Goal: Task Accomplishment & Management: Manage account settings

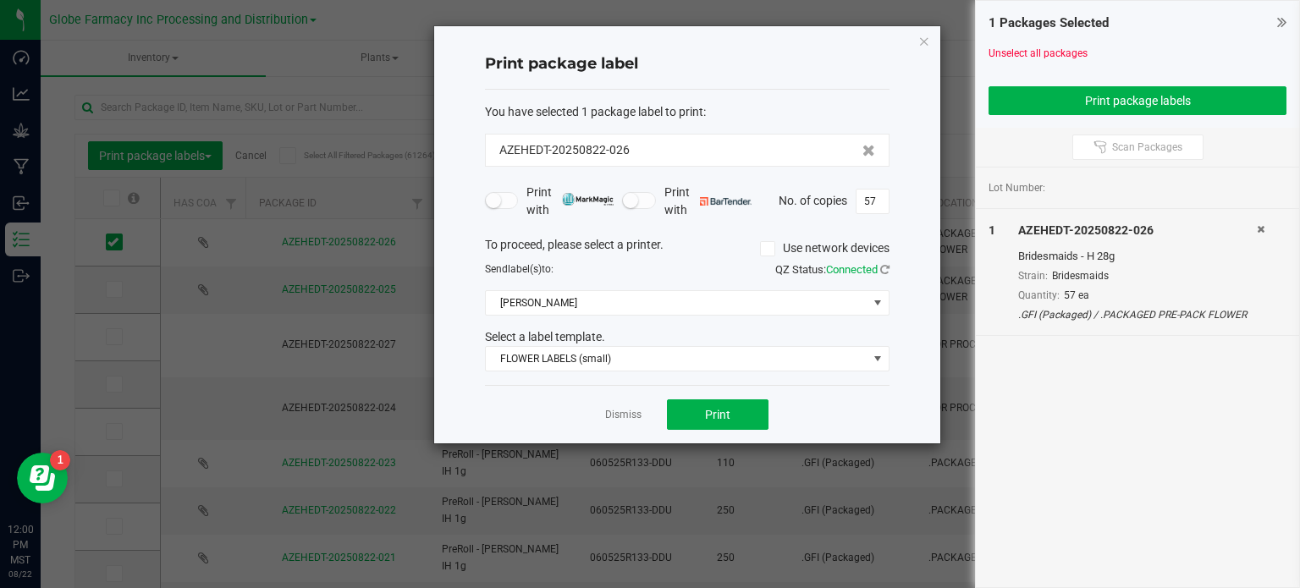
click at [921, 41] on icon "button" at bounding box center [924, 40] width 12 height 20
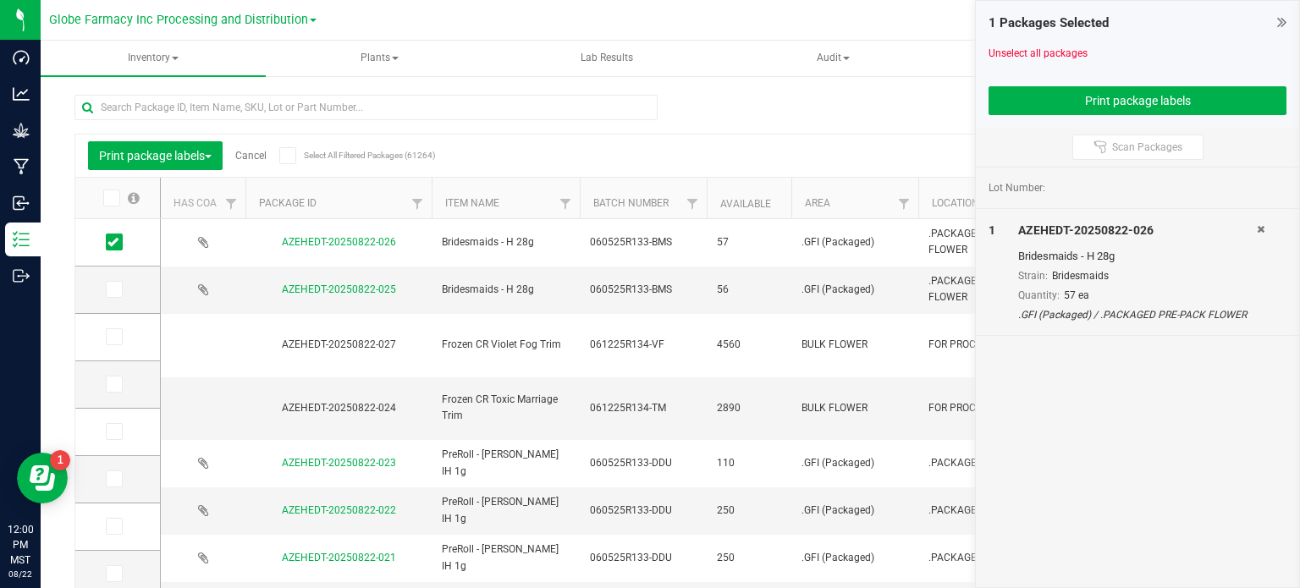
click at [250, 158] on link "Cancel" at bounding box center [250, 156] width 31 height 12
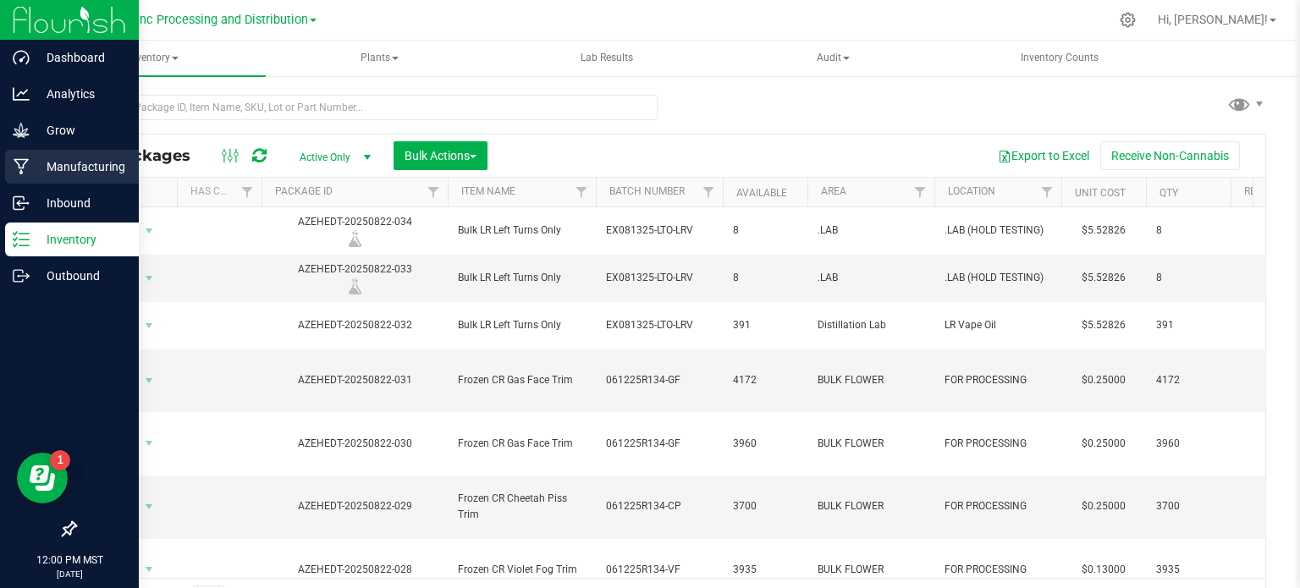
click at [39, 176] on p "Manufacturing" at bounding box center [81, 167] width 102 height 20
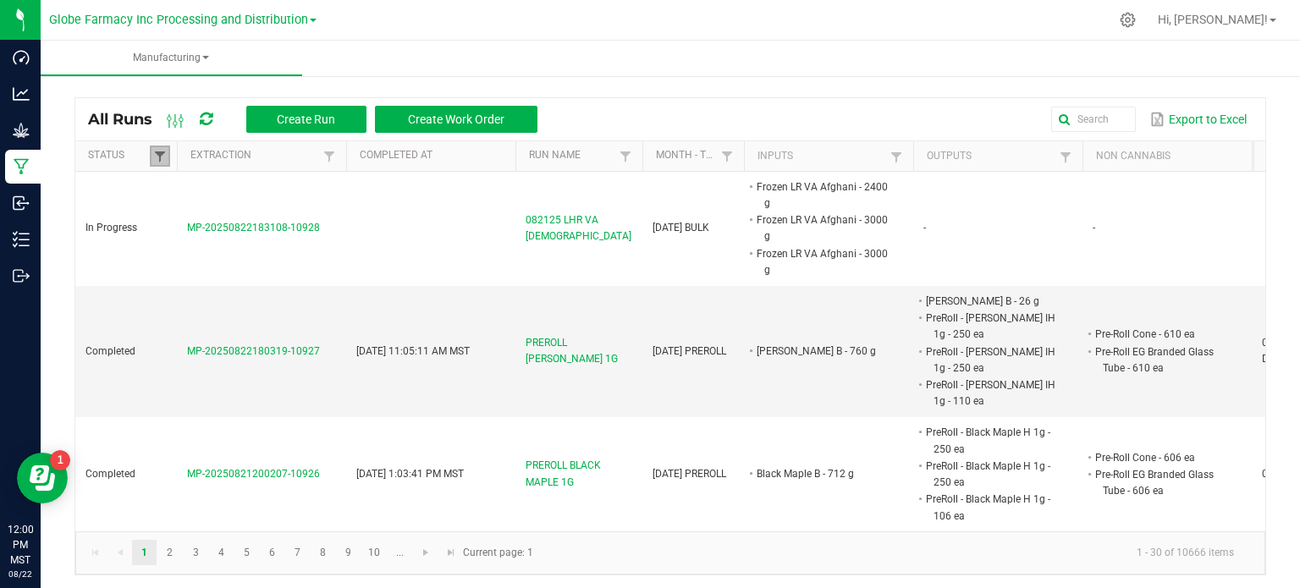
click at [156, 155] on span at bounding box center [160, 157] width 14 height 14
click at [179, 245] on li "Completed" at bounding box center [243, 249] width 164 height 22
checkbox input "false"
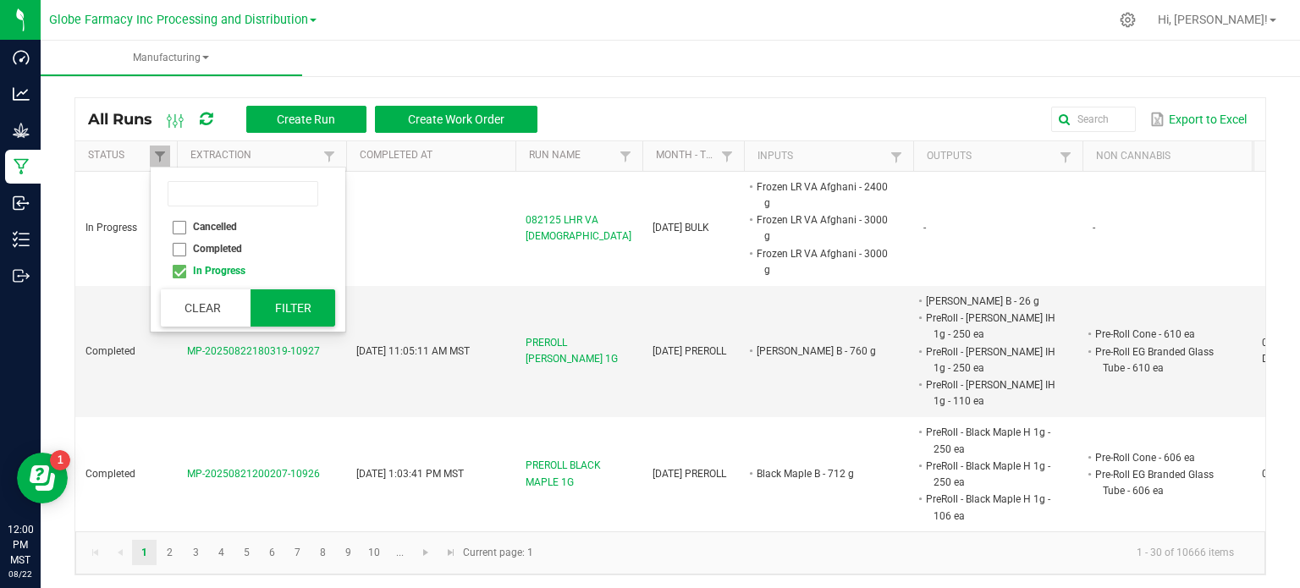
click at [267, 298] on button "Filter" at bounding box center [292, 307] width 85 height 37
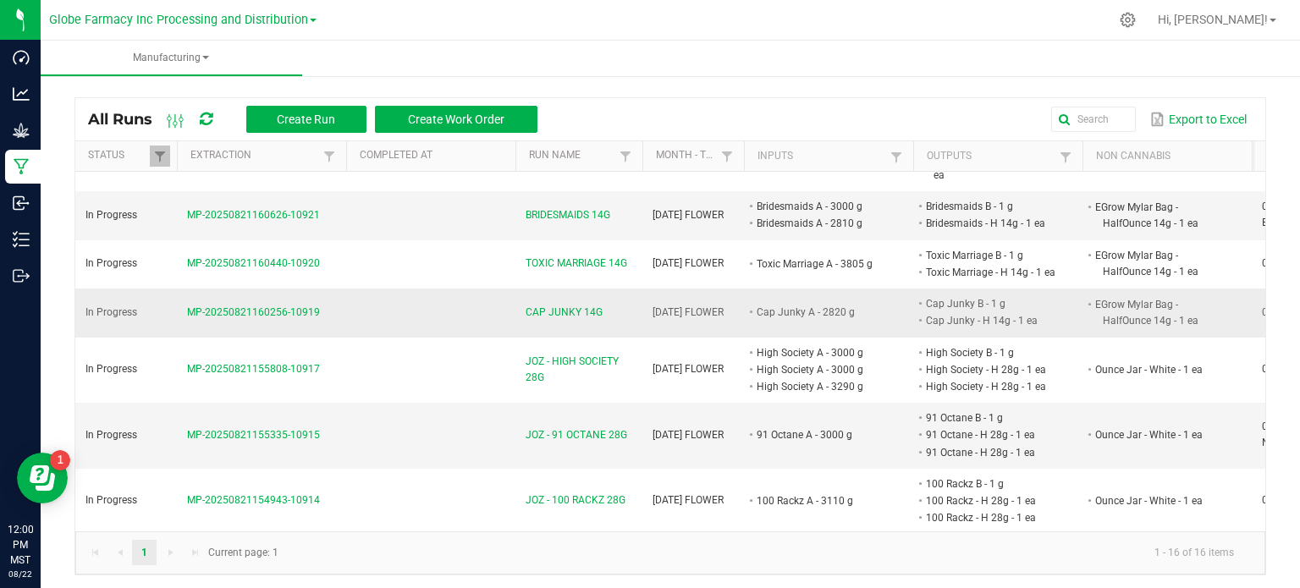
scroll to position [254, 0]
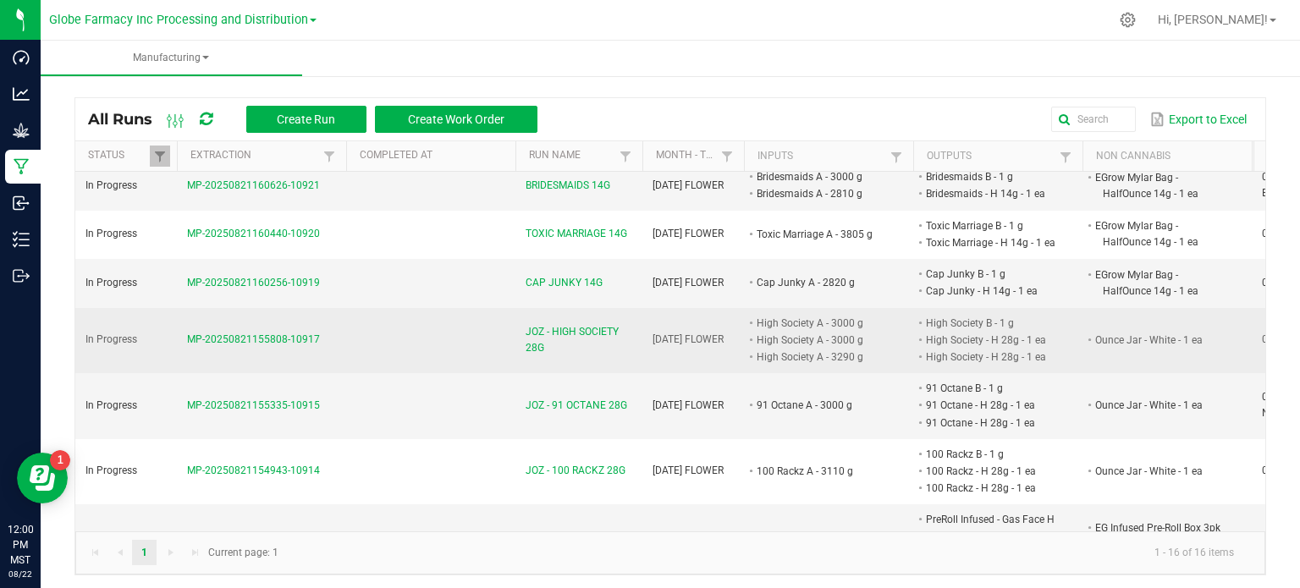
click at [579, 324] on span "JOZ - HIGH SOCIETY 28G" at bounding box center [578, 340] width 107 height 32
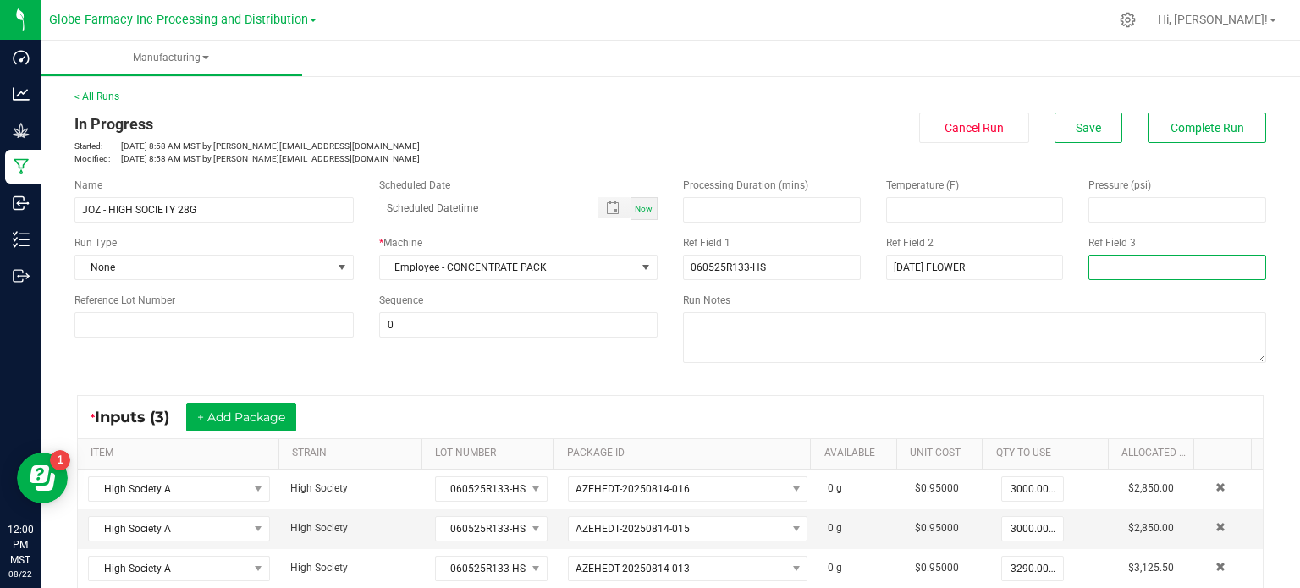
click at [1097, 269] on input at bounding box center [1177, 267] width 178 height 25
type input "DEE"
drag, startPoint x: 542, startPoint y: 385, endPoint x: 609, endPoint y: 385, distance: 67.7
click at [542, 385] on div "* Inputs (3) + Add Package ITEM STRAIN LOT NUMBER PACKAGE ID AVAILABLE Unit Cos…" at bounding box center [670, 492] width 1217 height 224
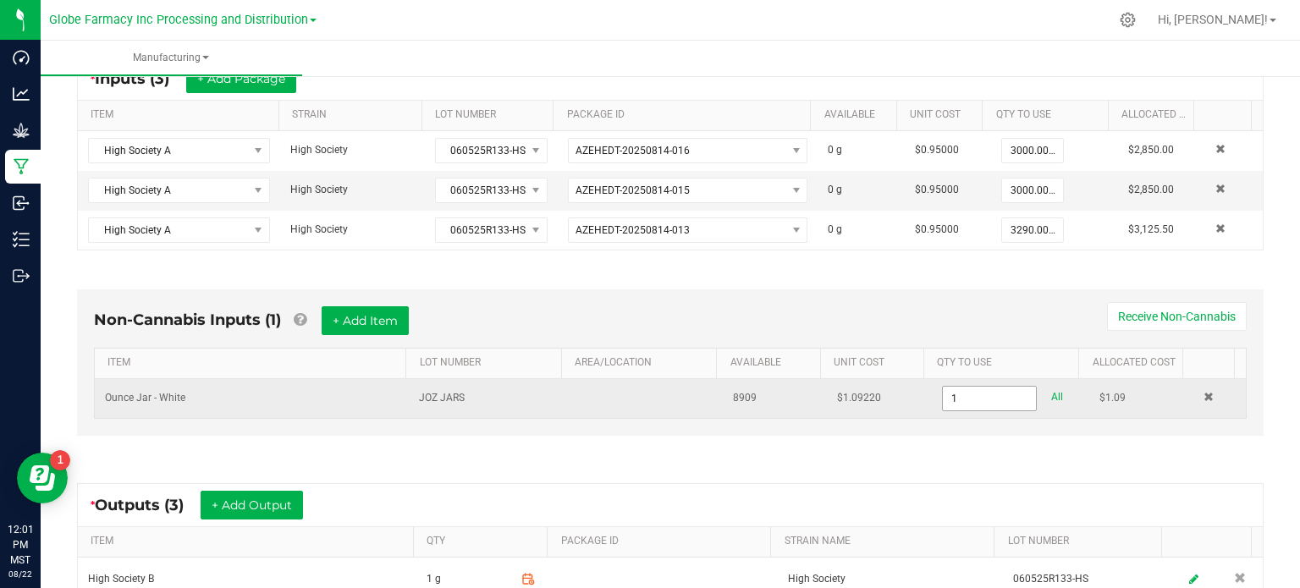
click at [958, 399] on input "1" at bounding box center [989, 399] width 93 height 24
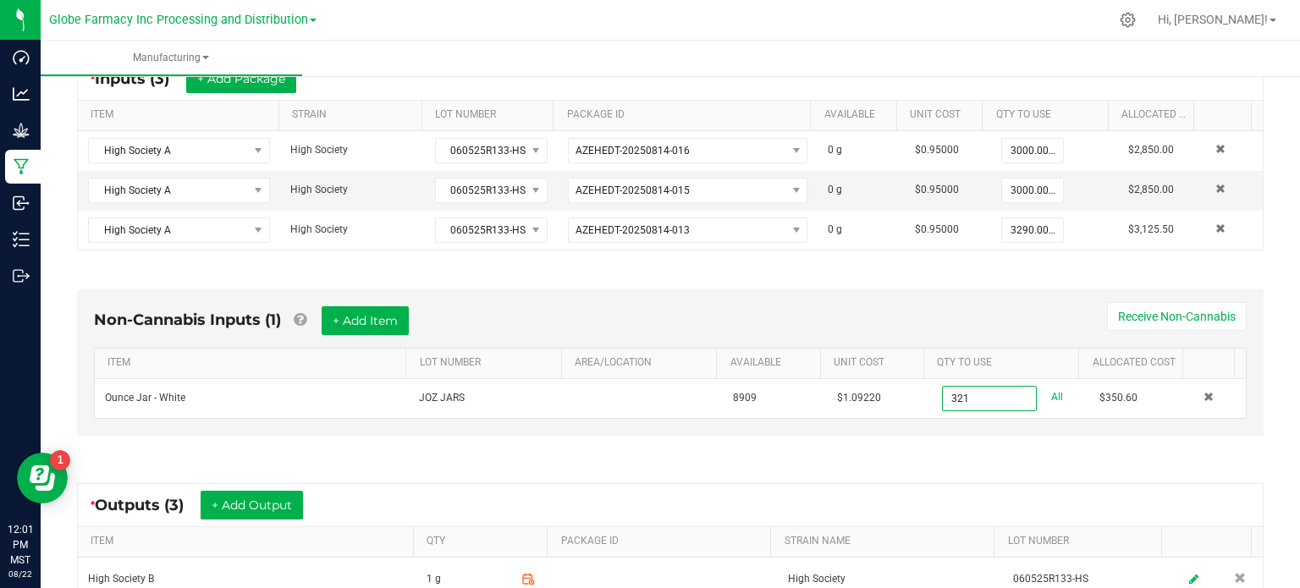
type input "321 ea"
click at [937, 441] on div "Non-Cannabis Inputs (1) + Add Item Receive Non-Cannabis ITEM LOT NUMBER AREA/LO…" at bounding box center [670, 367] width 1217 height 202
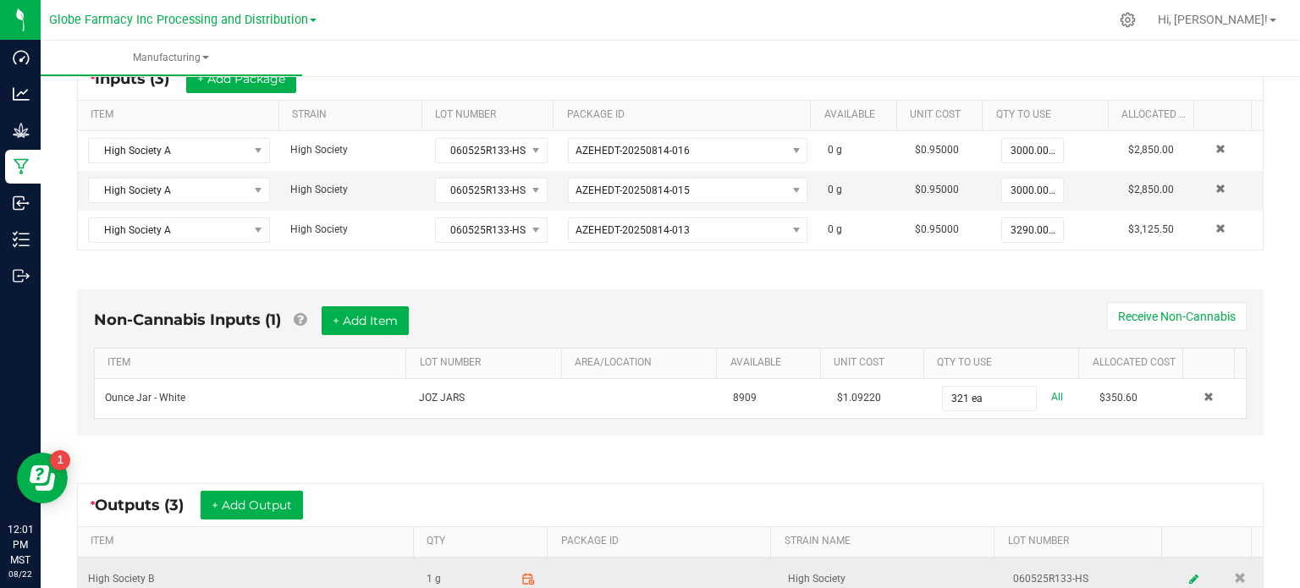
scroll to position [423, 0]
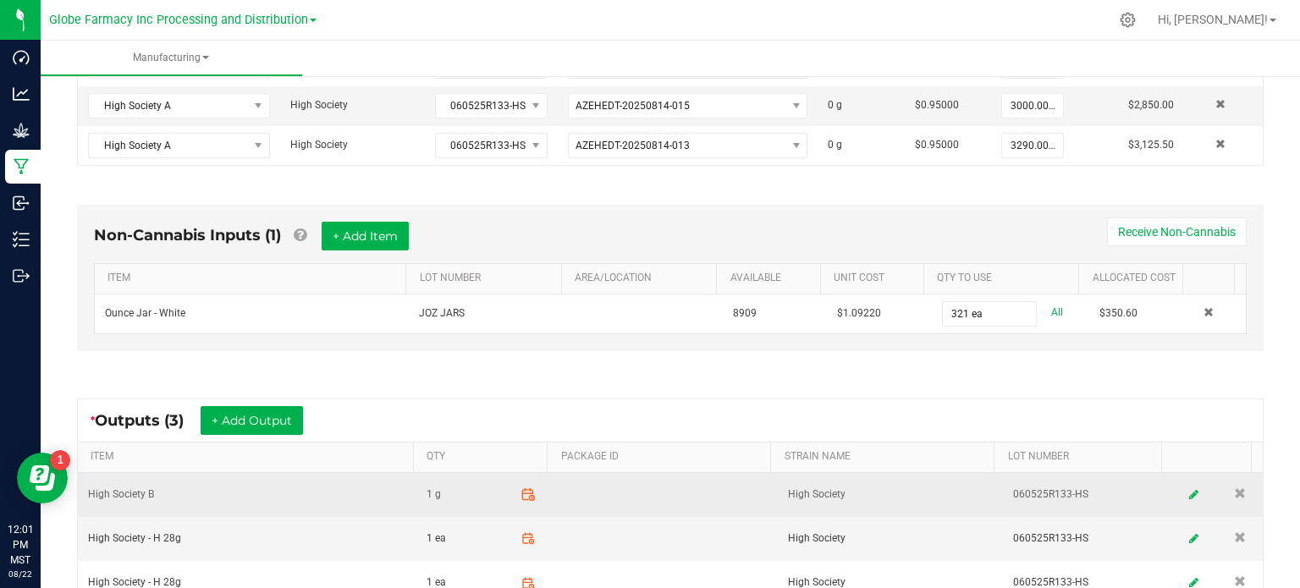
click at [520, 492] on icon at bounding box center [527, 494] width 15 height 15
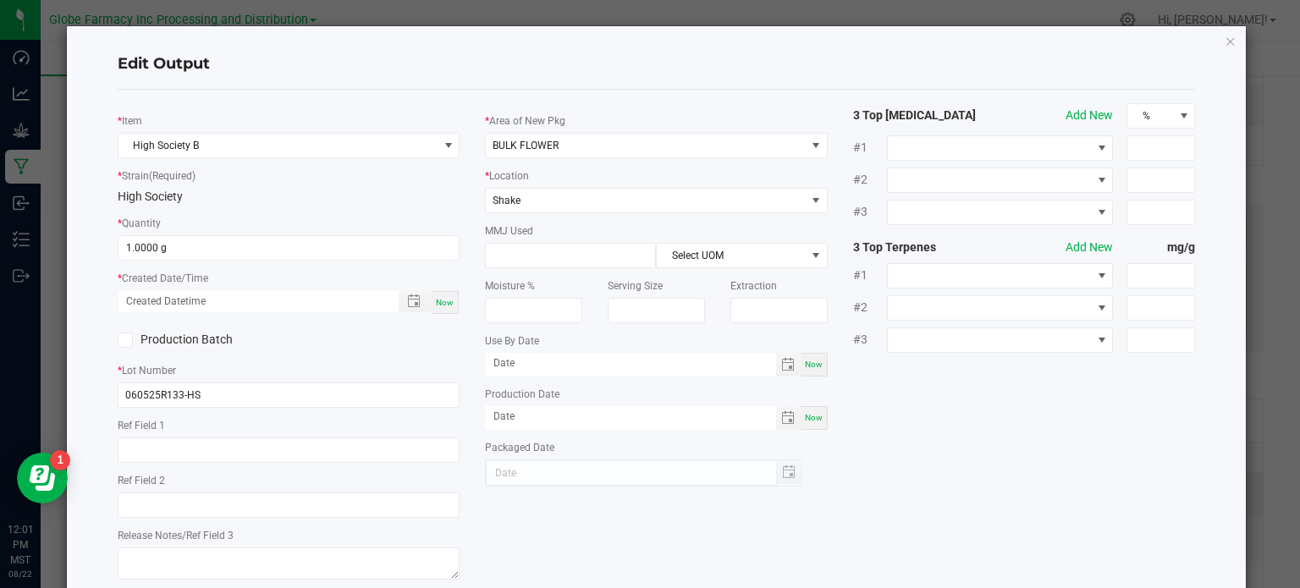
scroll to position [266, 0]
click at [185, 245] on input "1" at bounding box center [288, 248] width 341 height 24
type input "189.0000 g"
click at [436, 303] on span "Now" at bounding box center [445, 302] width 18 height 9
type input "[DATE] 12:01 PM"
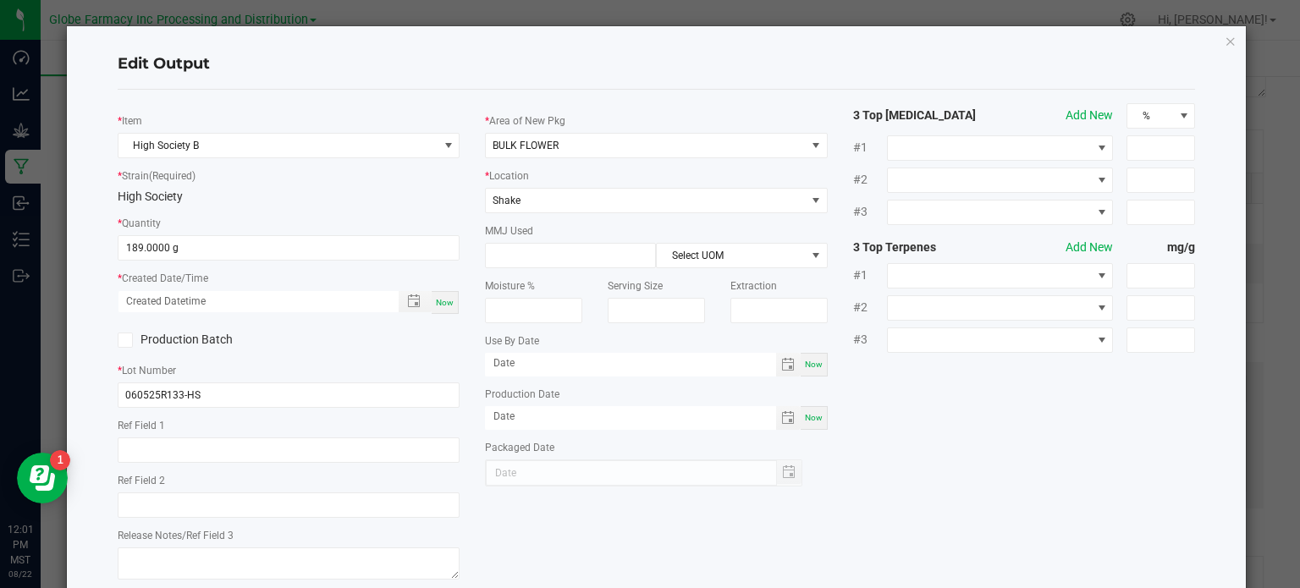
type input "[DATE]"
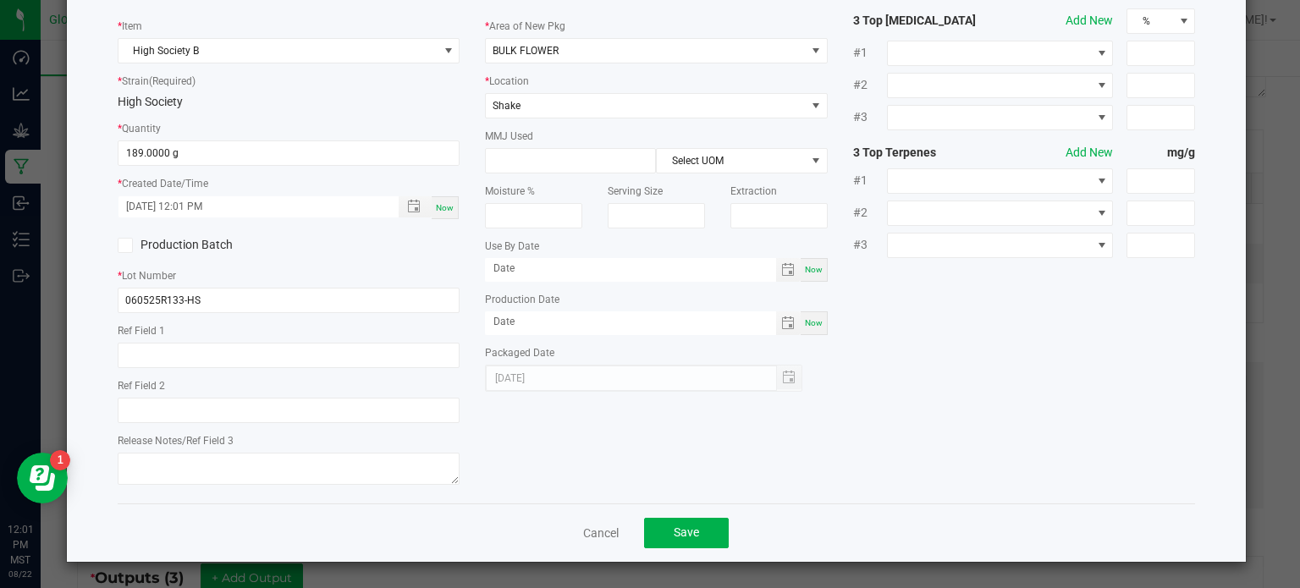
scroll to position [95, 0]
click at [712, 520] on button "Save" at bounding box center [686, 533] width 85 height 30
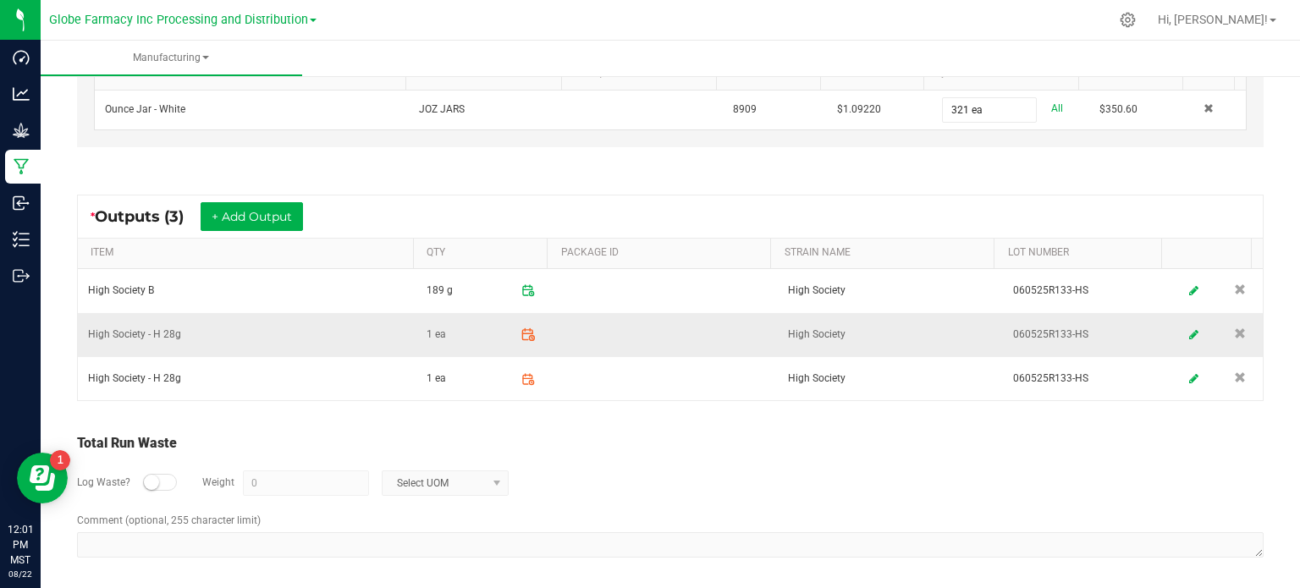
click at [520, 327] on icon at bounding box center [527, 334] width 15 height 15
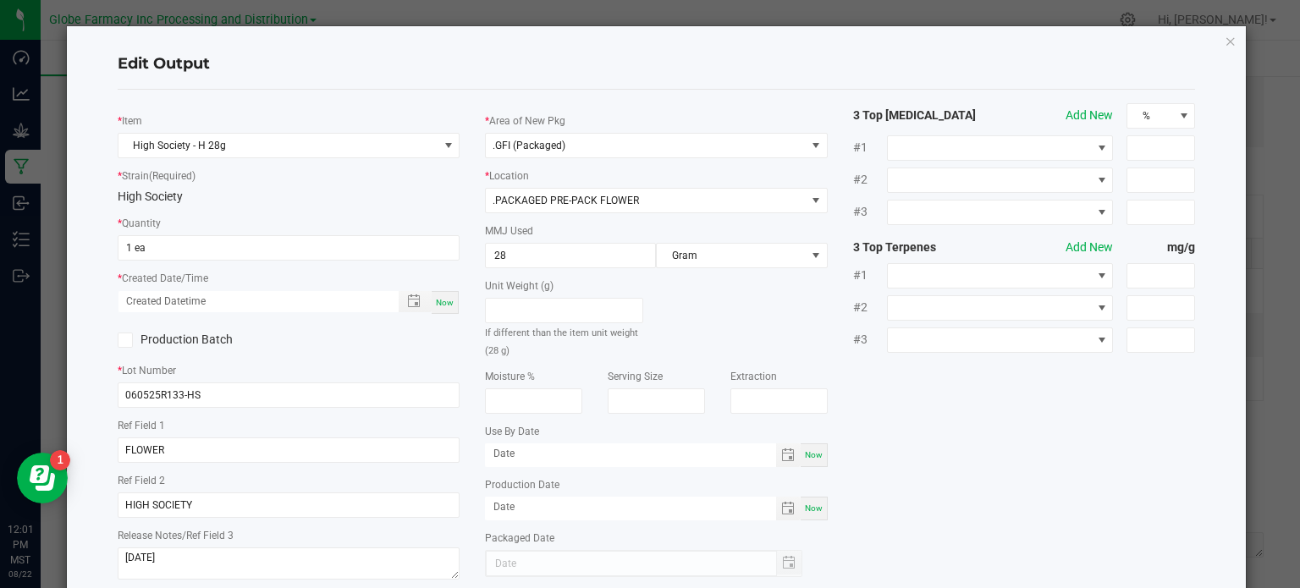
scroll to position [266, 0]
click at [186, 249] on input "1" at bounding box center [288, 248] width 341 height 24
type input "107 ea"
click at [447, 300] on span "Now" at bounding box center [445, 302] width 18 height 9
type input "[DATE] 12:01 PM"
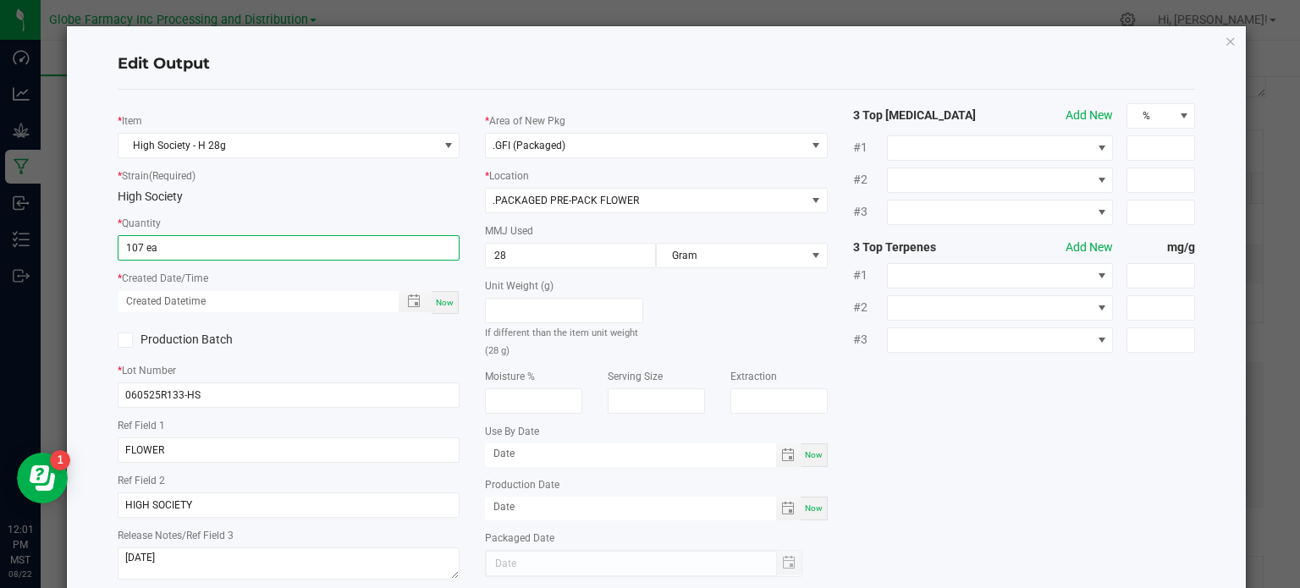
type input "[DATE]"
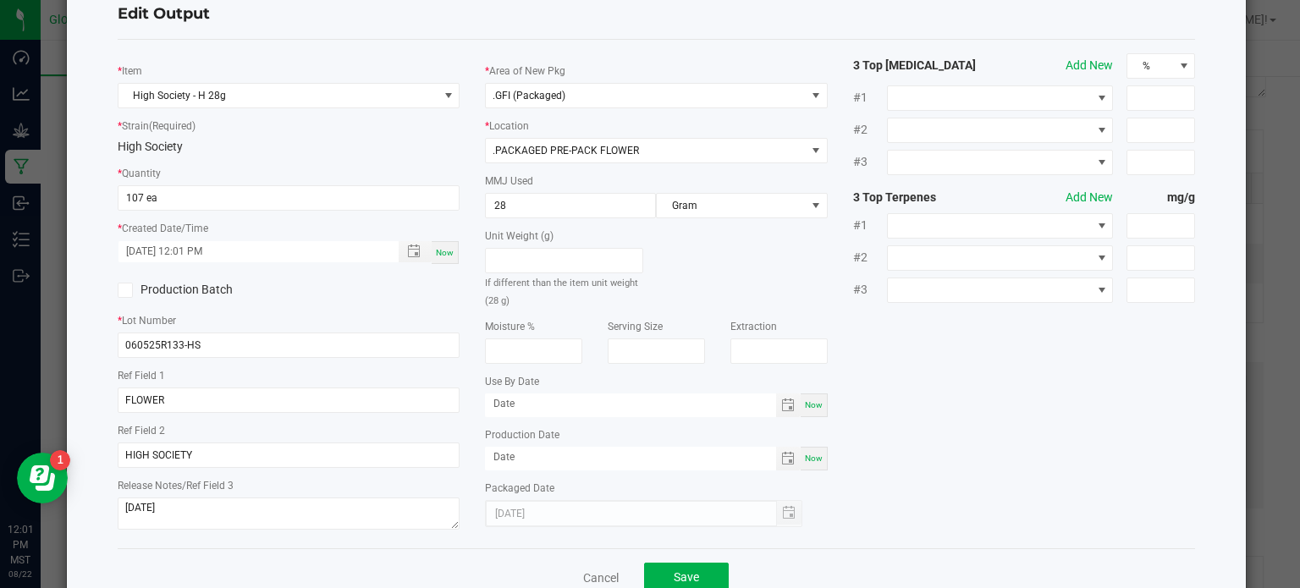
scroll to position [95, 0]
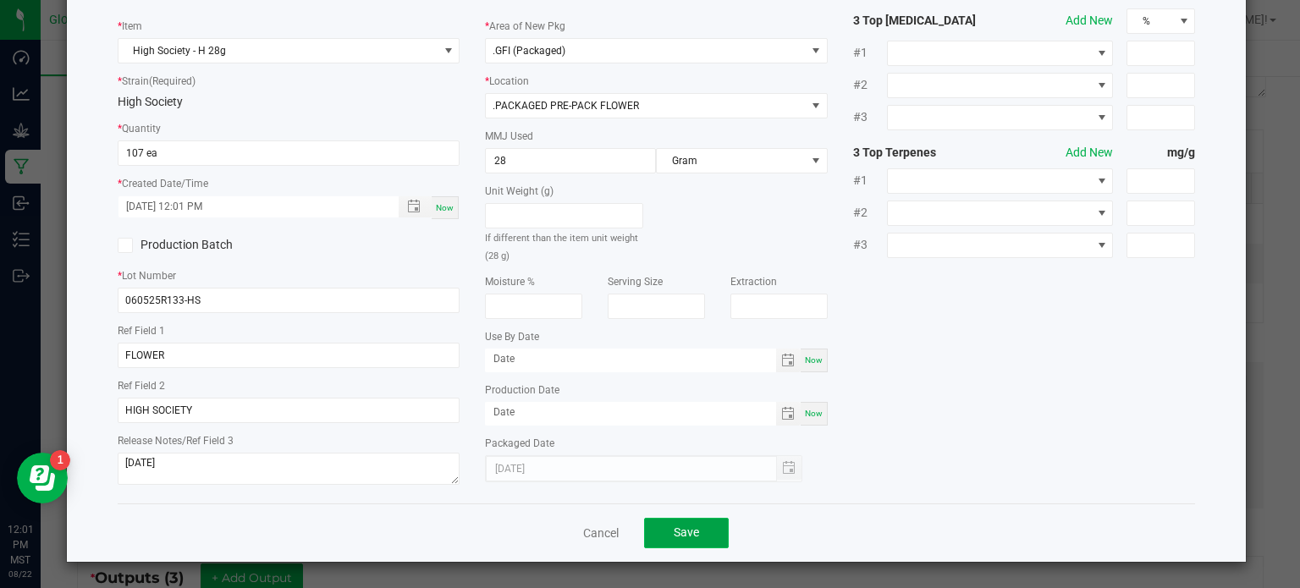
click at [714, 541] on button "Save" at bounding box center [686, 533] width 85 height 30
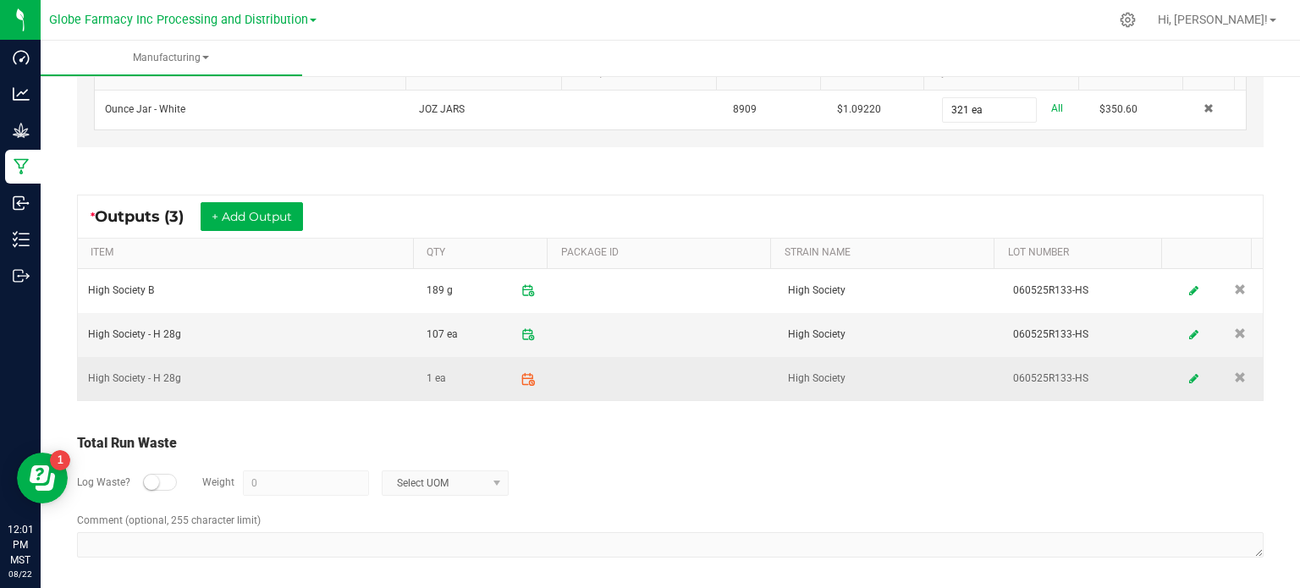
click at [520, 375] on icon at bounding box center [527, 378] width 15 height 15
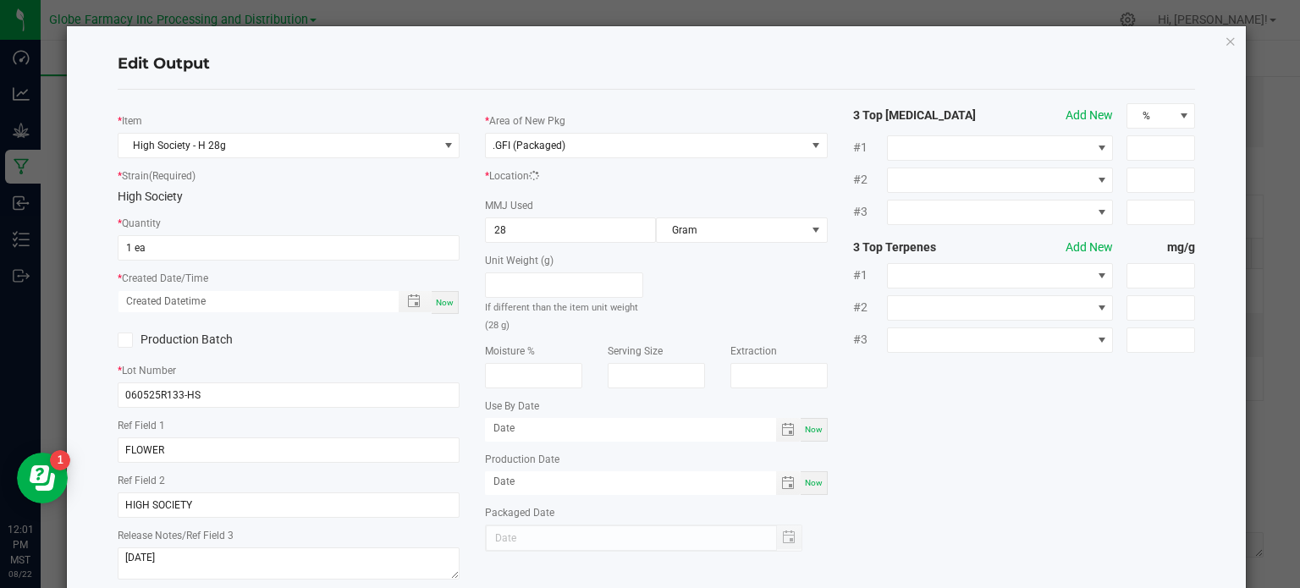
scroll to position [266, 0]
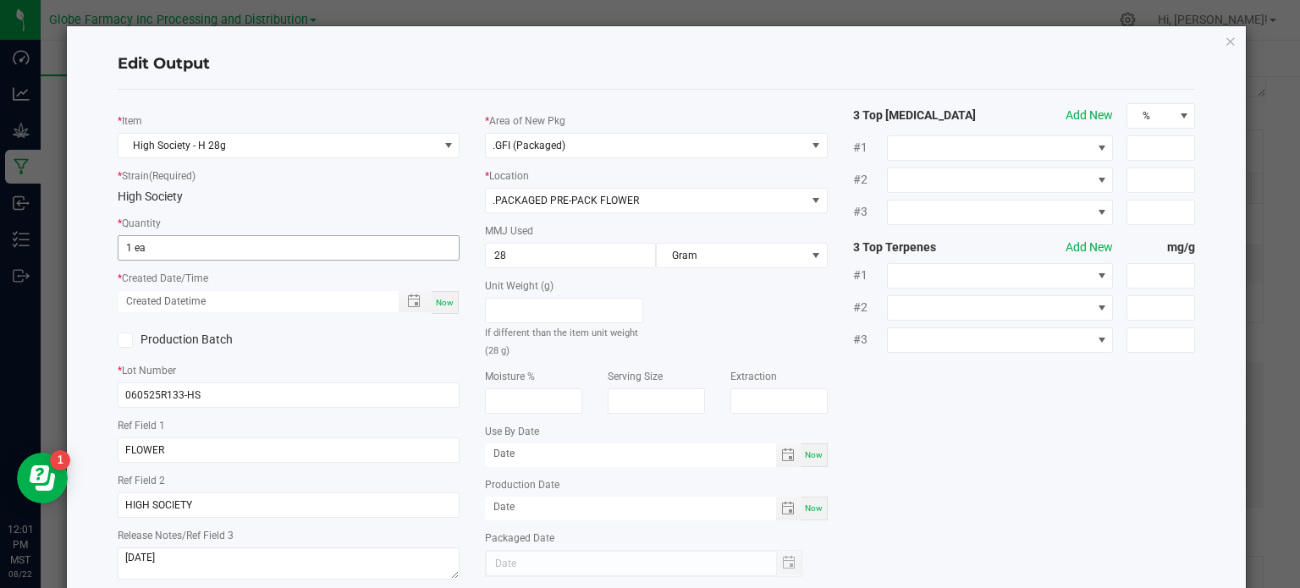
click at [149, 254] on input "1 ea" at bounding box center [288, 248] width 341 height 24
type input "107 ea"
click at [447, 307] on div "Now" at bounding box center [445, 302] width 27 height 23
type input "[DATE] 12:01 PM"
type input "[DATE]"
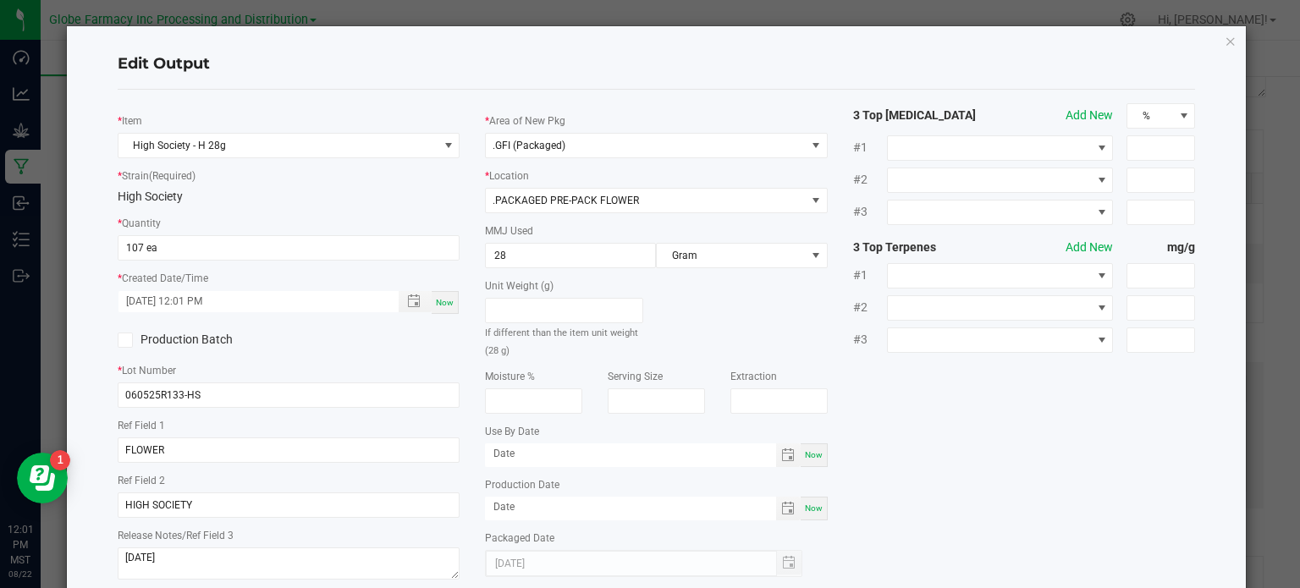
scroll to position [95, 0]
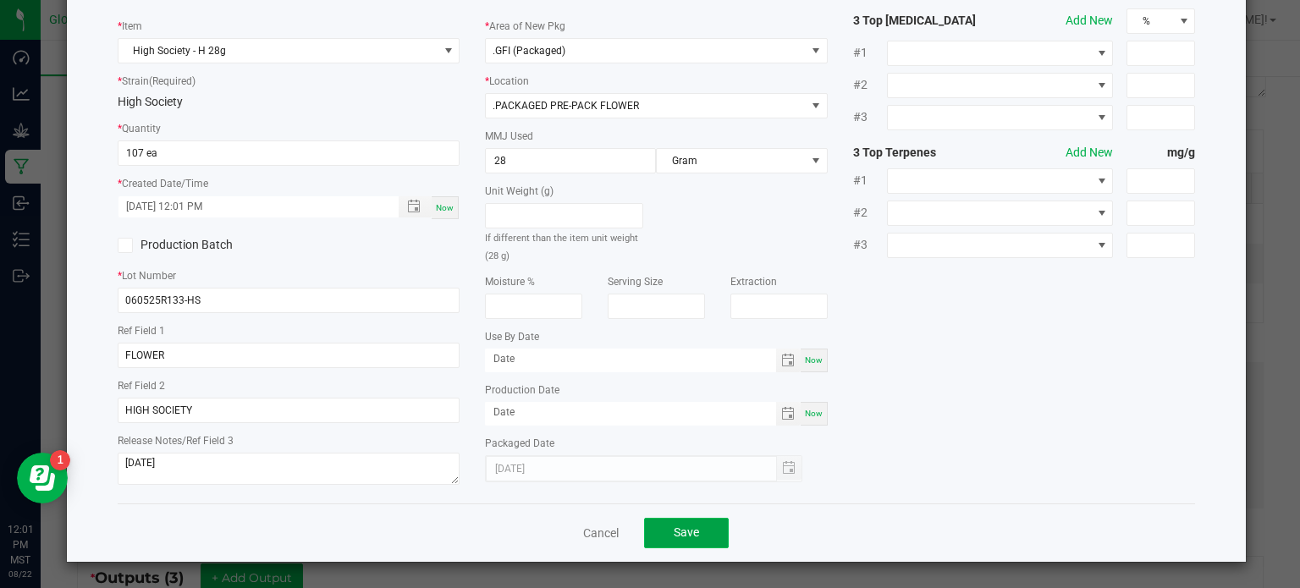
click at [696, 528] on button "Save" at bounding box center [686, 533] width 85 height 30
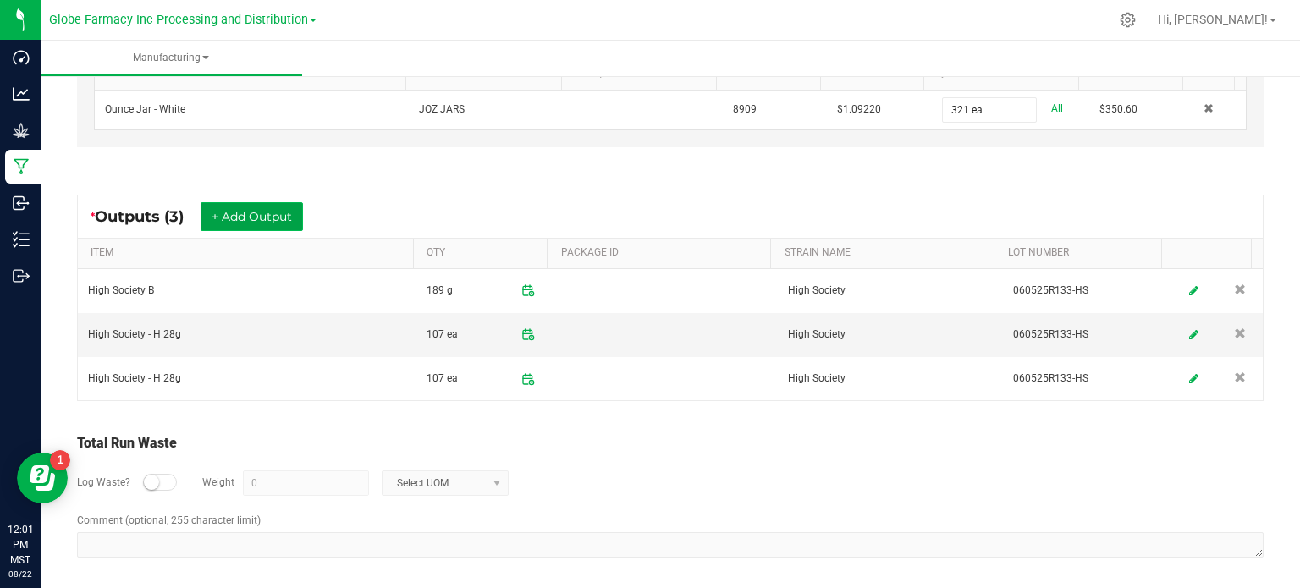
click at [282, 206] on button "+ Add Output" at bounding box center [252, 216] width 102 height 29
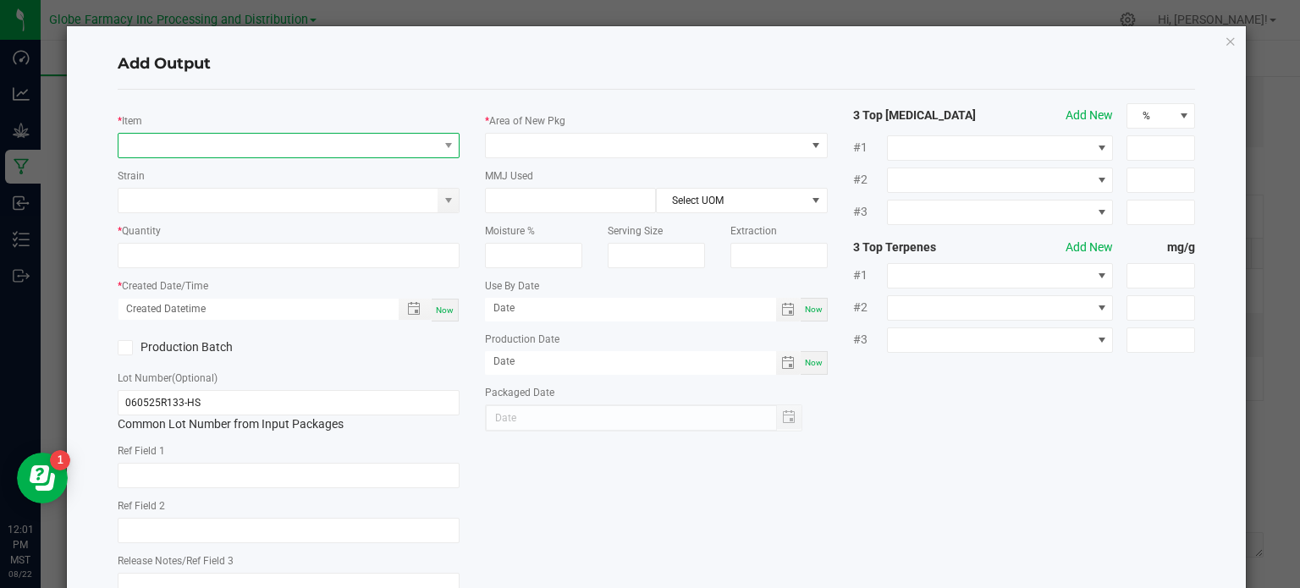
click at [243, 141] on span "NO DATA FOUND" at bounding box center [278, 146] width 320 height 24
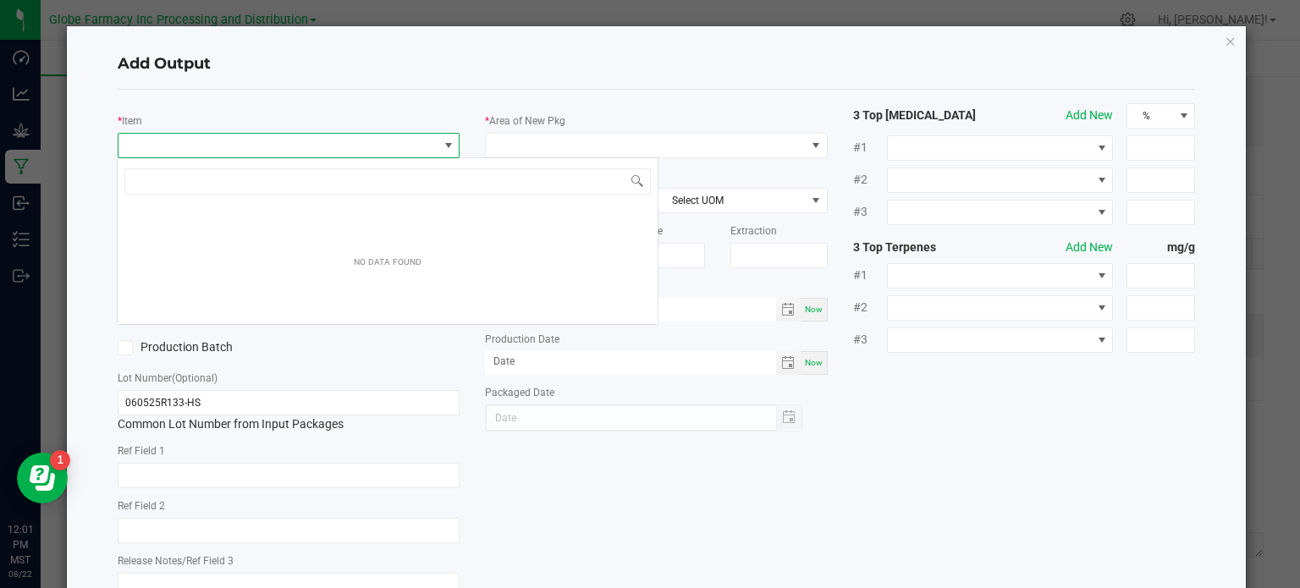
scroll to position [25, 338]
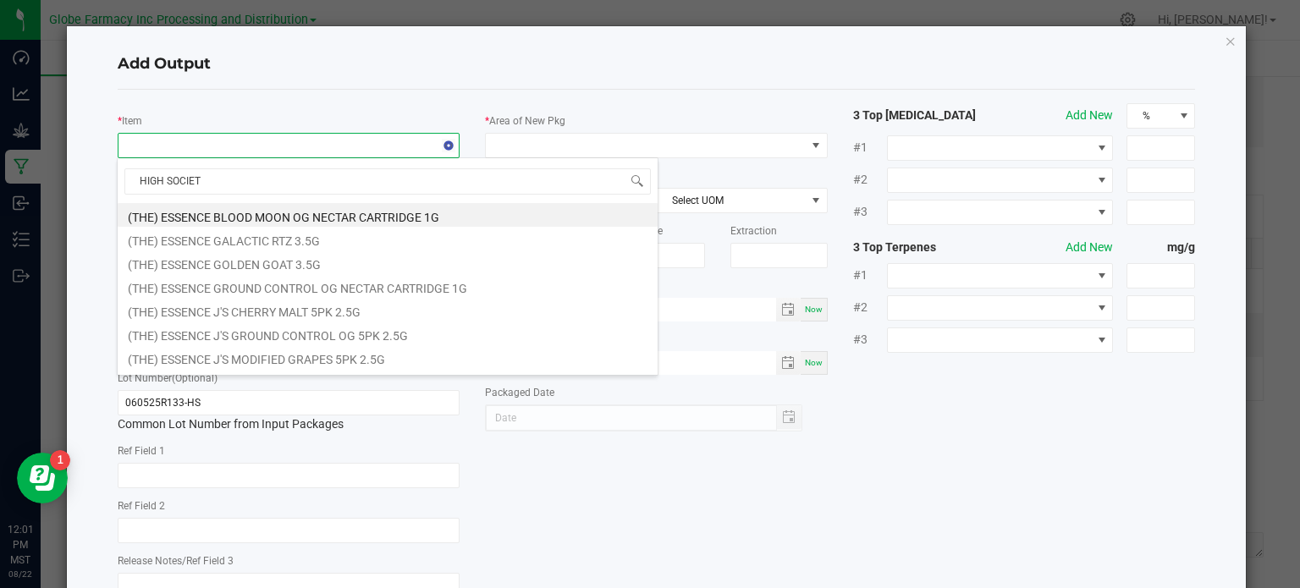
type input "HIGH SOCIETY"
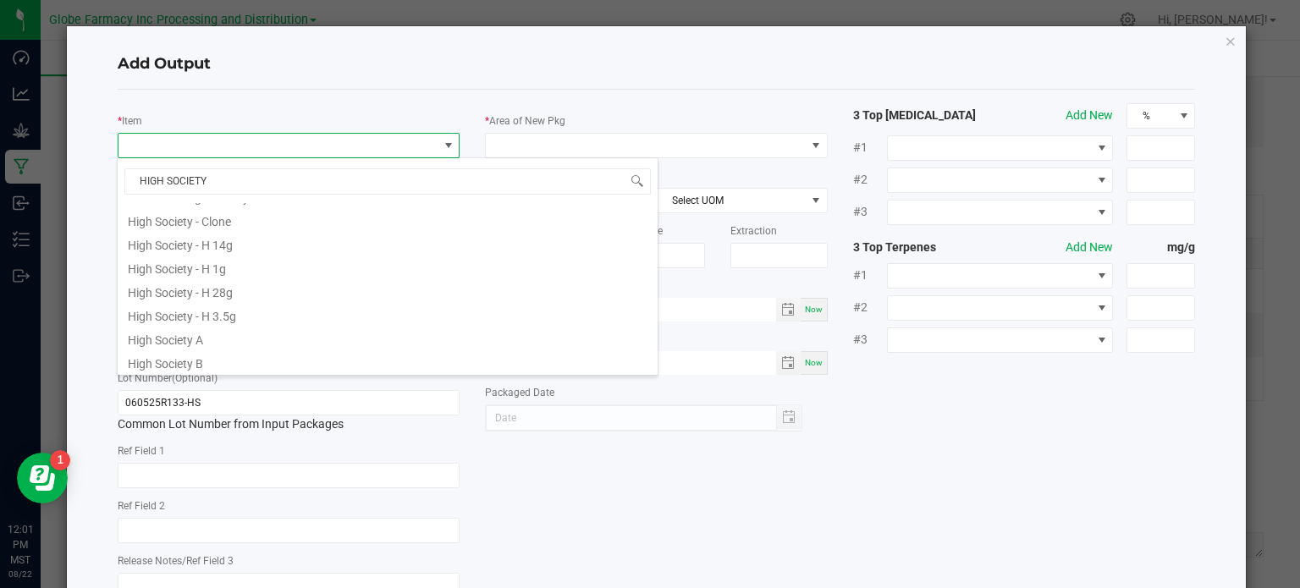
scroll to position [508, 0]
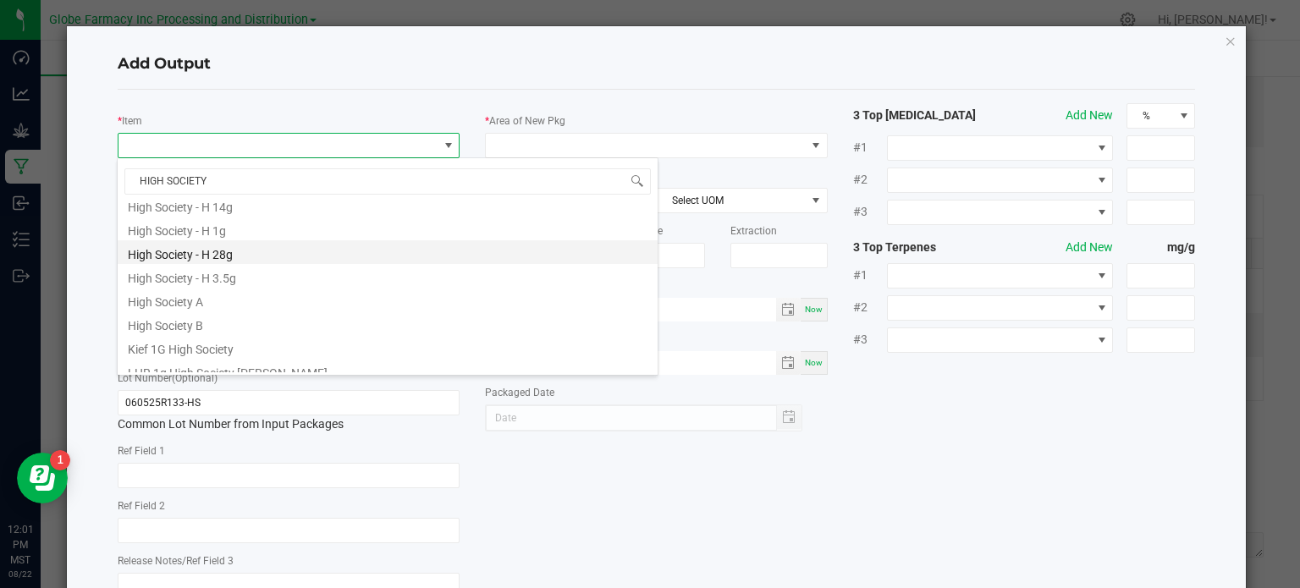
click at [242, 254] on li "High Society - H 28g" at bounding box center [388, 252] width 540 height 24
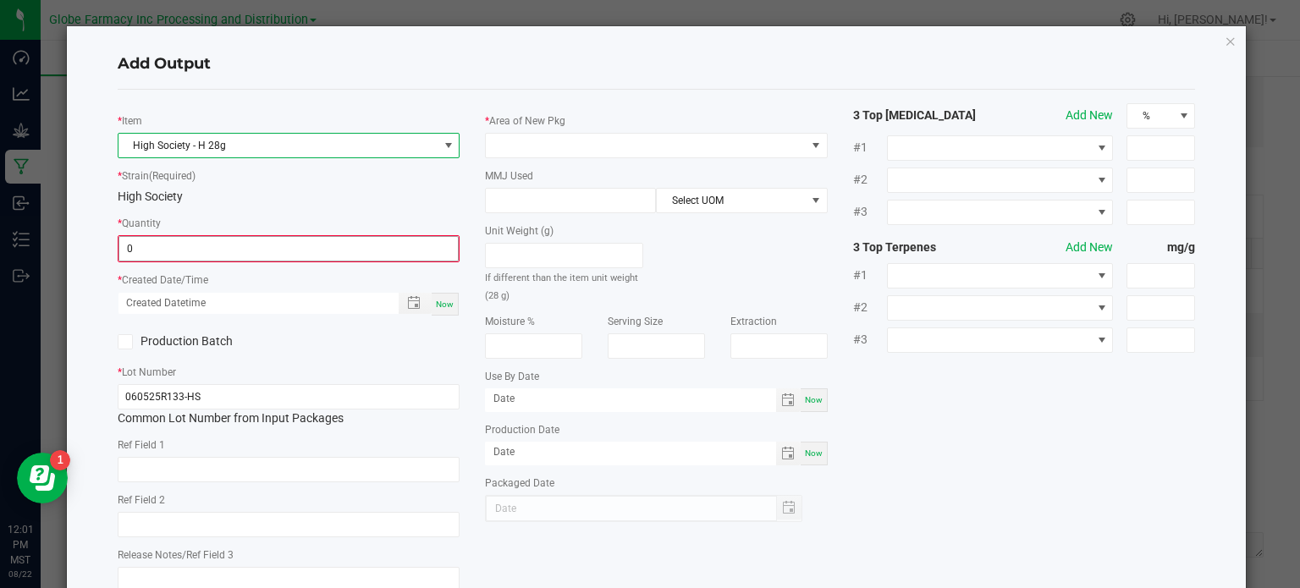
click at [145, 253] on input "0" at bounding box center [288, 249] width 339 height 24
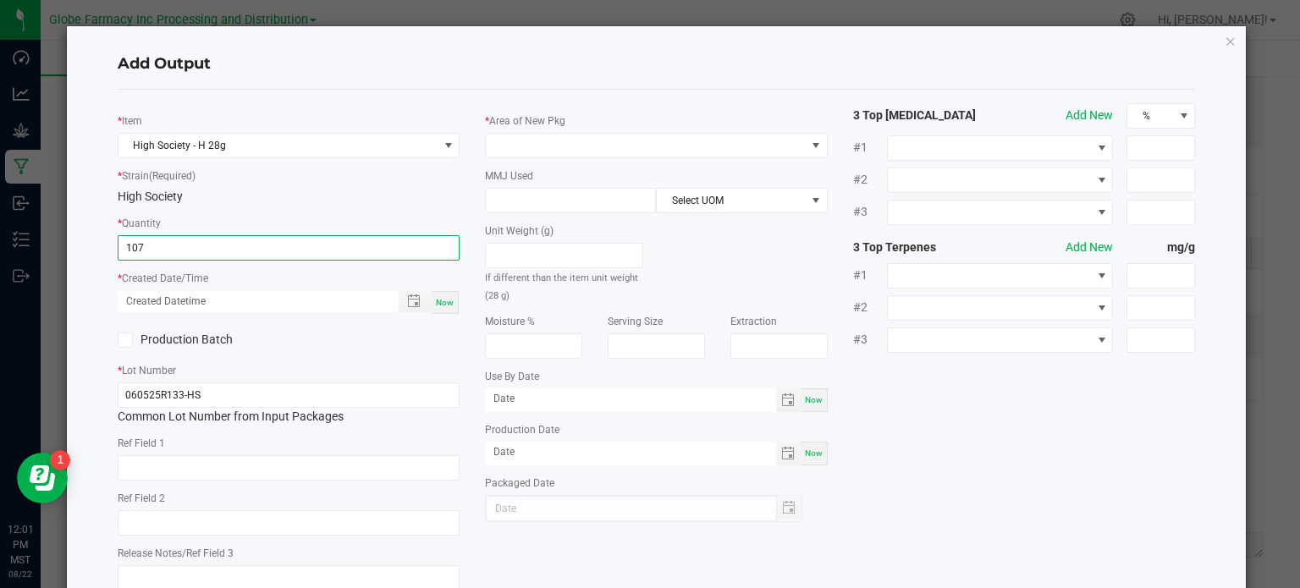
type input "107 ea"
click at [440, 298] on span "Now" at bounding box center [445, 302] width 18 height 9
type input "[DATE] 12:01 PM"
type input "[DATE]"
click at [273, 456] on input "text" at bounding box center [289, 467] width 343 height 25
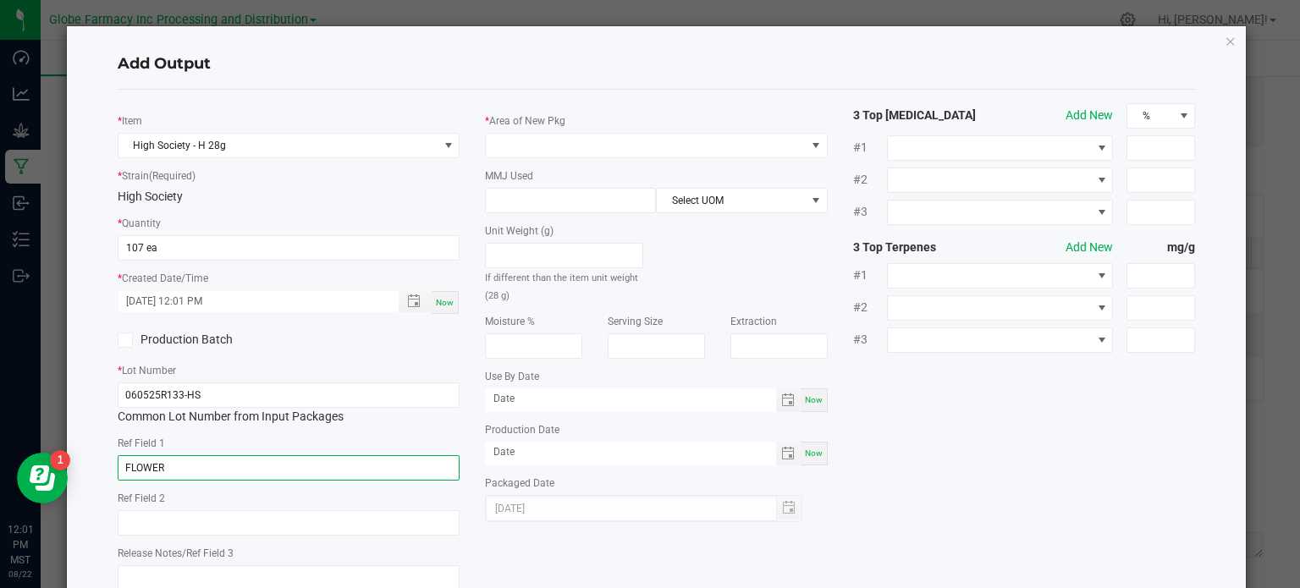
type input "FLOWER"
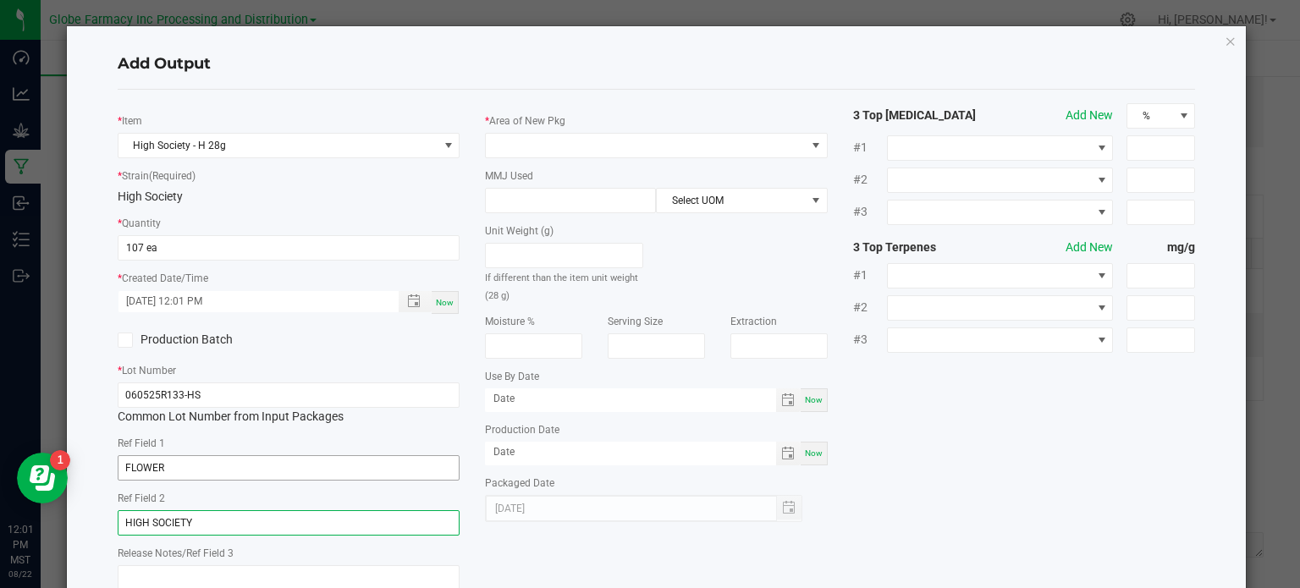
type input "HIGH SOCIETY"
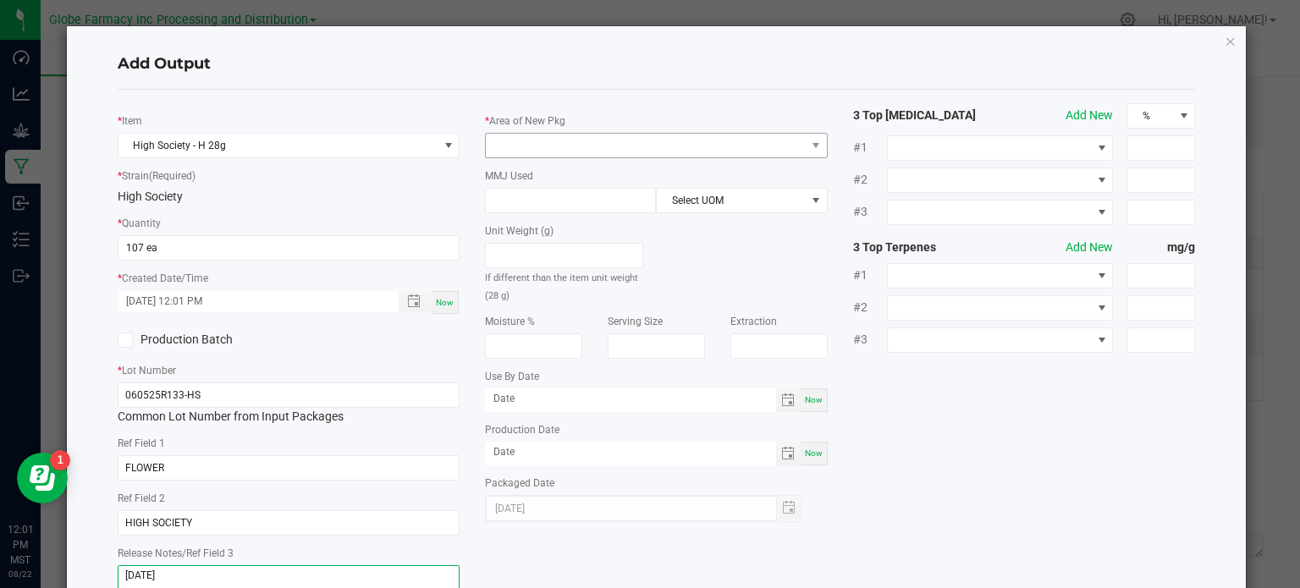
type textarea "[DATE]"
click at [589, 151] on span at bounding box center [646, 146] width 320 height 24
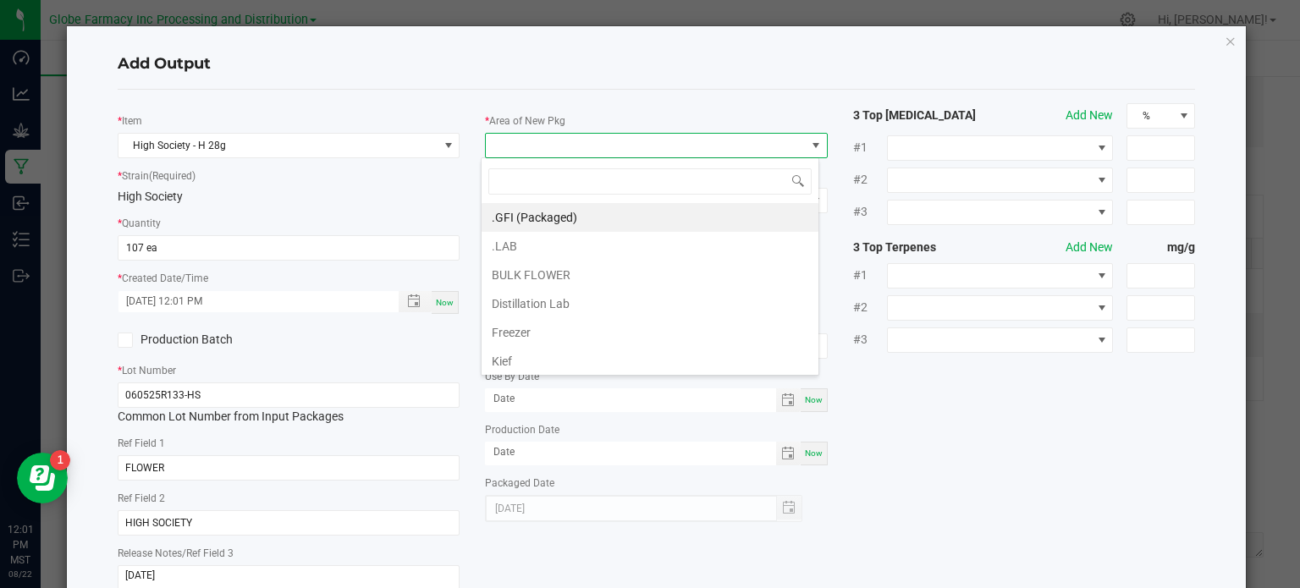
scroll to position [25, 338]
click at [557, 203] on li ".GFI (Packaged)" at bounding box center [649, 217] width 337 height 29
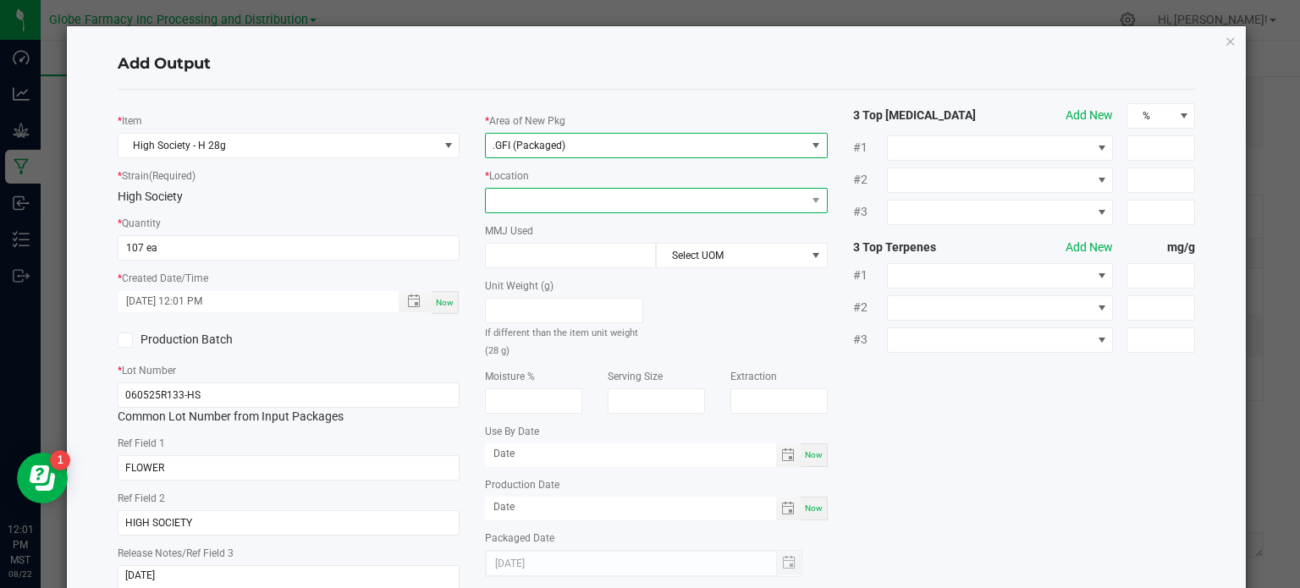
click at [556, 201] on span at bounding box center [646, 201] width 320 height 24
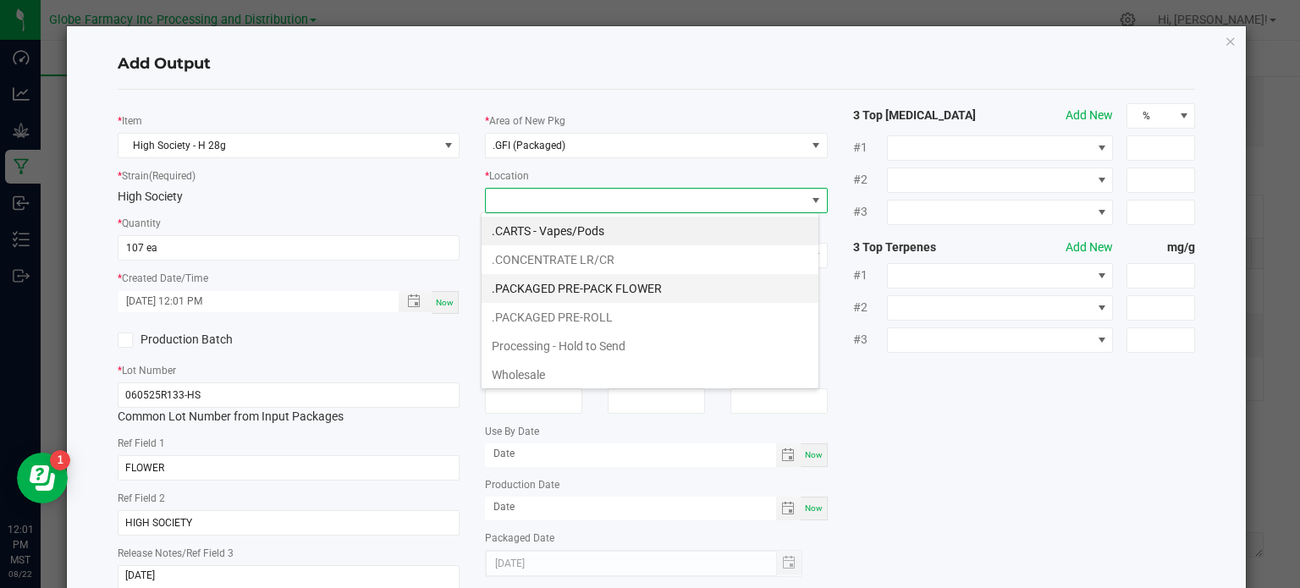
click at [572, 290] on li ".PACKAGED PRE-PACK FLOWER" at bounding box center [649, 288] width 337 height 29
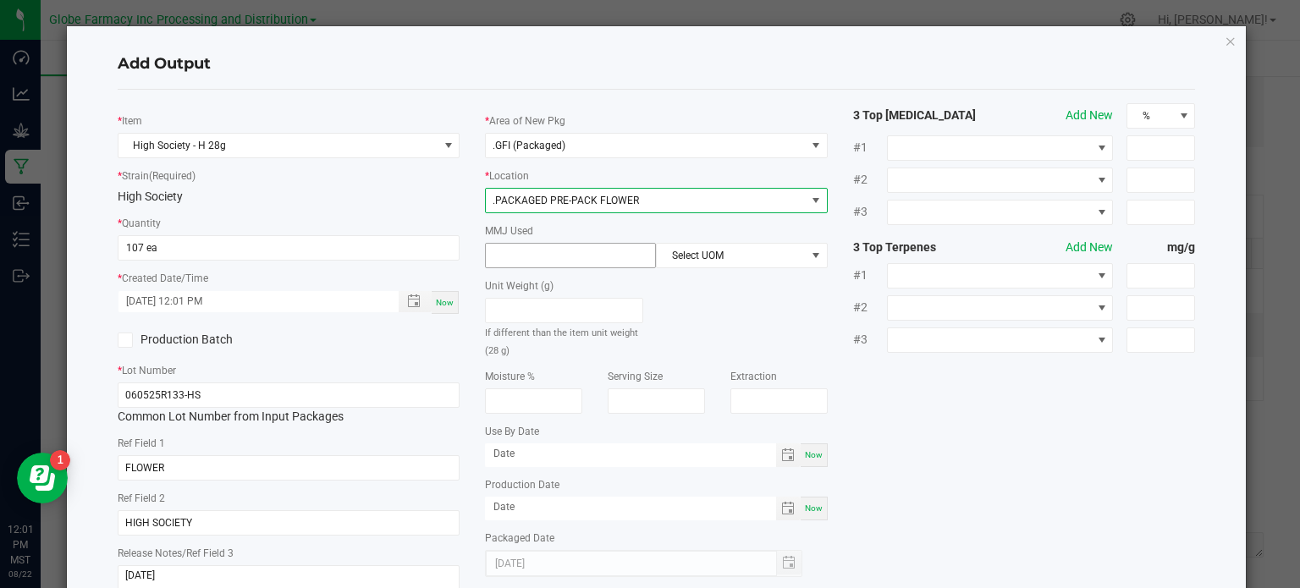
click at [558, 260] on input at bounding box center [570, 256] width 169 height 24
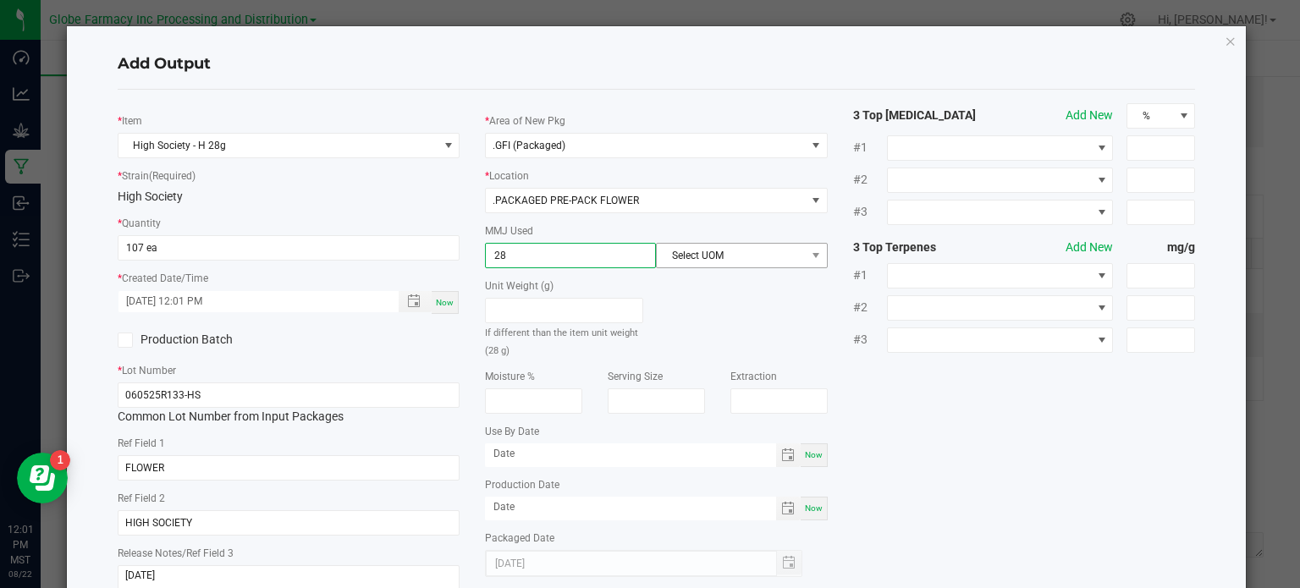
type input "28"
click at [700, 256] on span "Select UOM" at bounding box center [731, 256] width 148 height 24
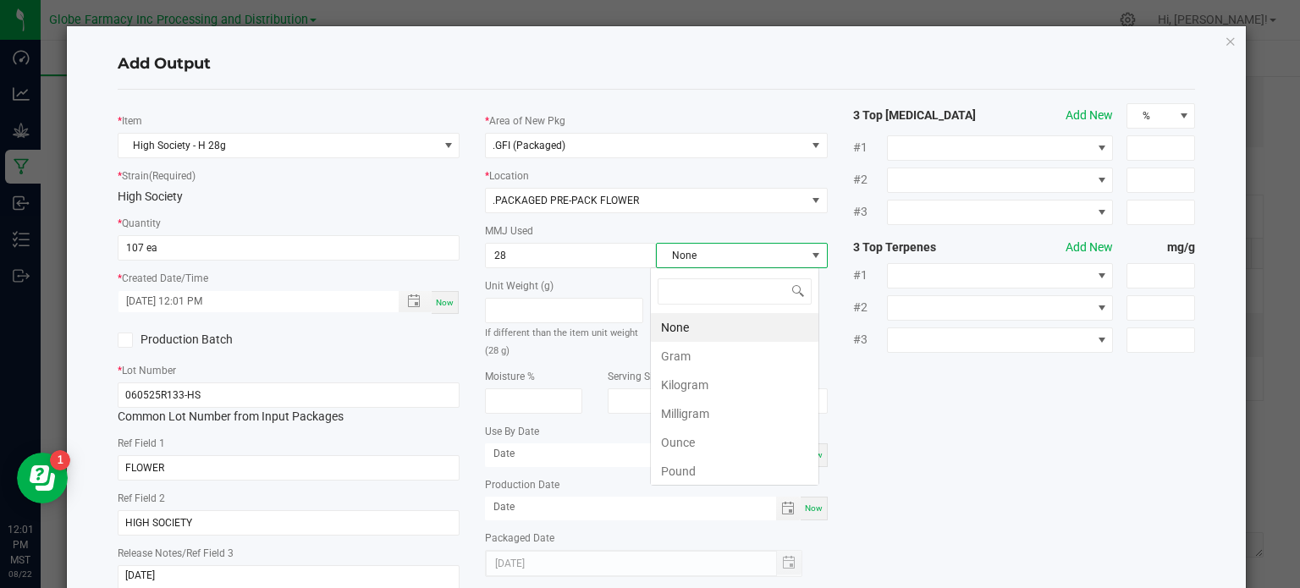
scroll to position [25, 169]
click at [719, 342] on li "Gram" at bounding box center [735, 356] width 168 height 29
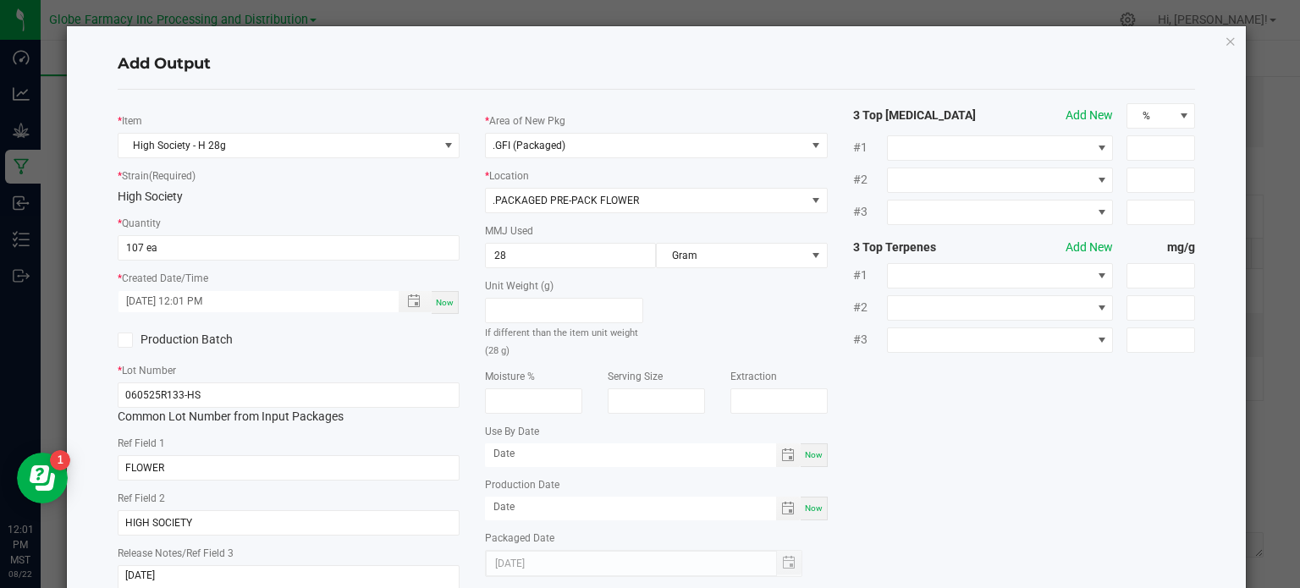
click at [950, 399] on div "* Item High Society - H 28g * Strain (Required) High Society * Quantity 107 ea …" at bounding box center [656, 352] width 1103 height 499
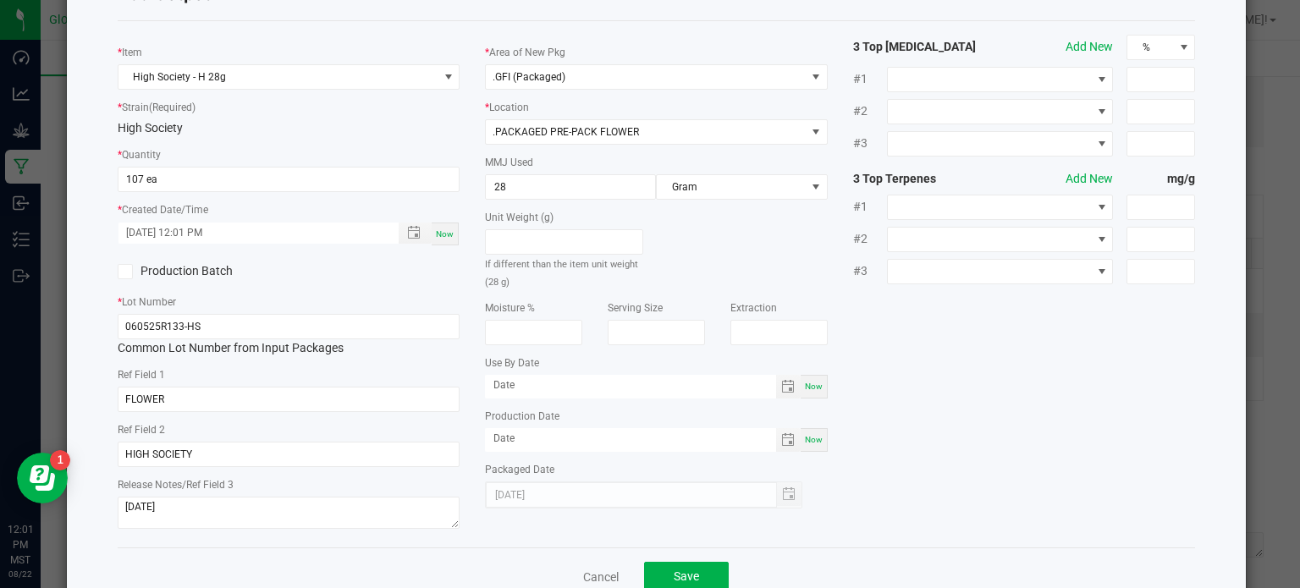
scroll to position [113, 0]
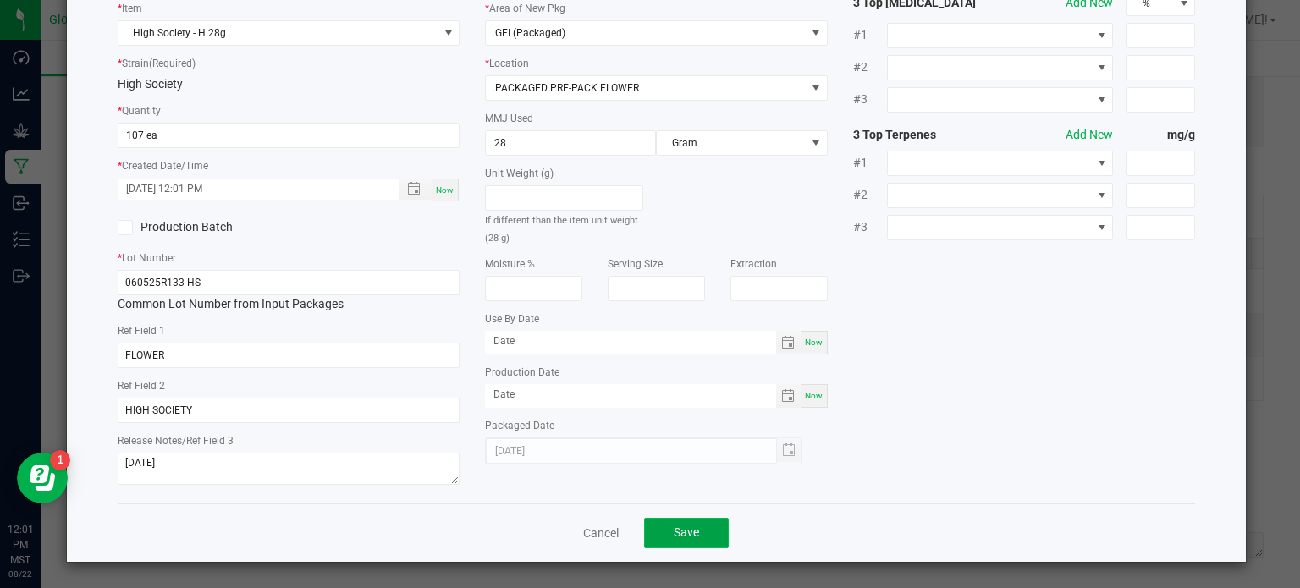
click at [681, 527] on span "Save" at bounding box center [686, 532] width 25 height 14
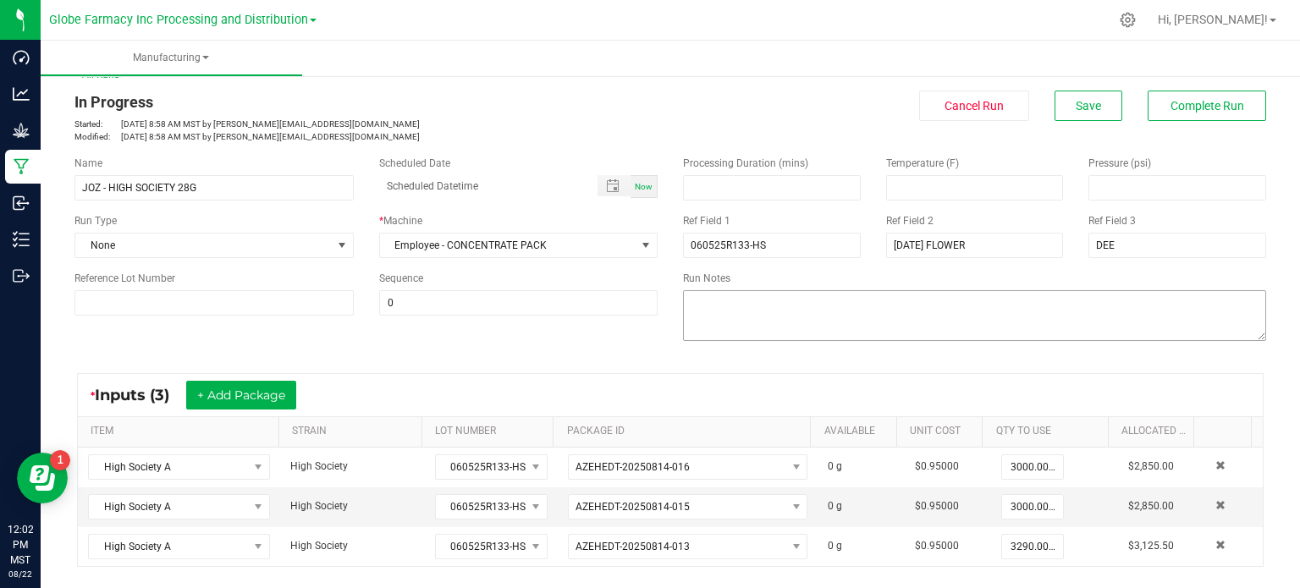
scroll to position [0, 0]
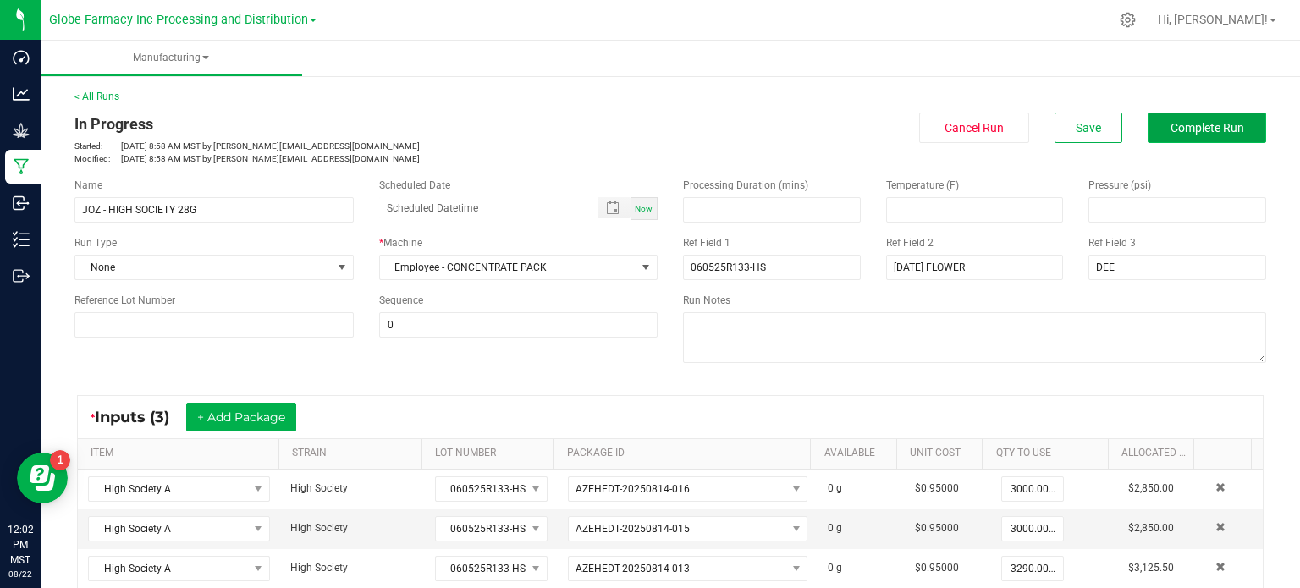
click at [1170, 121] on span "Complete Run" at bounding box center [1207, 128] width 74 height 14
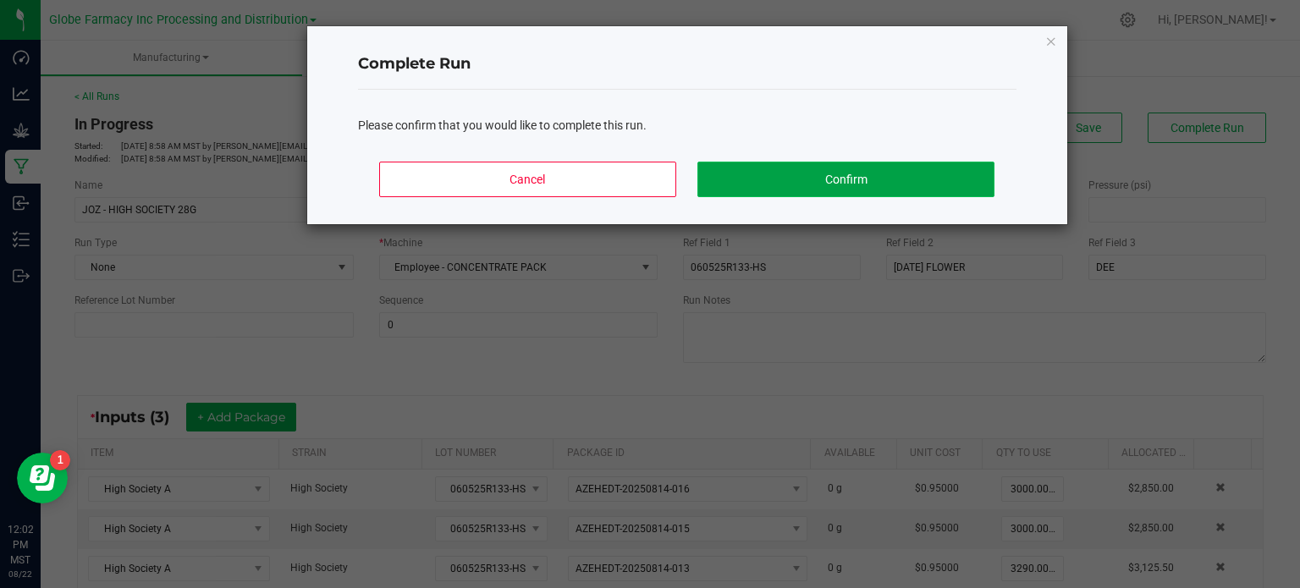
click at [858, 179] on button "Confirm" at bounding box center [845, 180] width 296 height 36
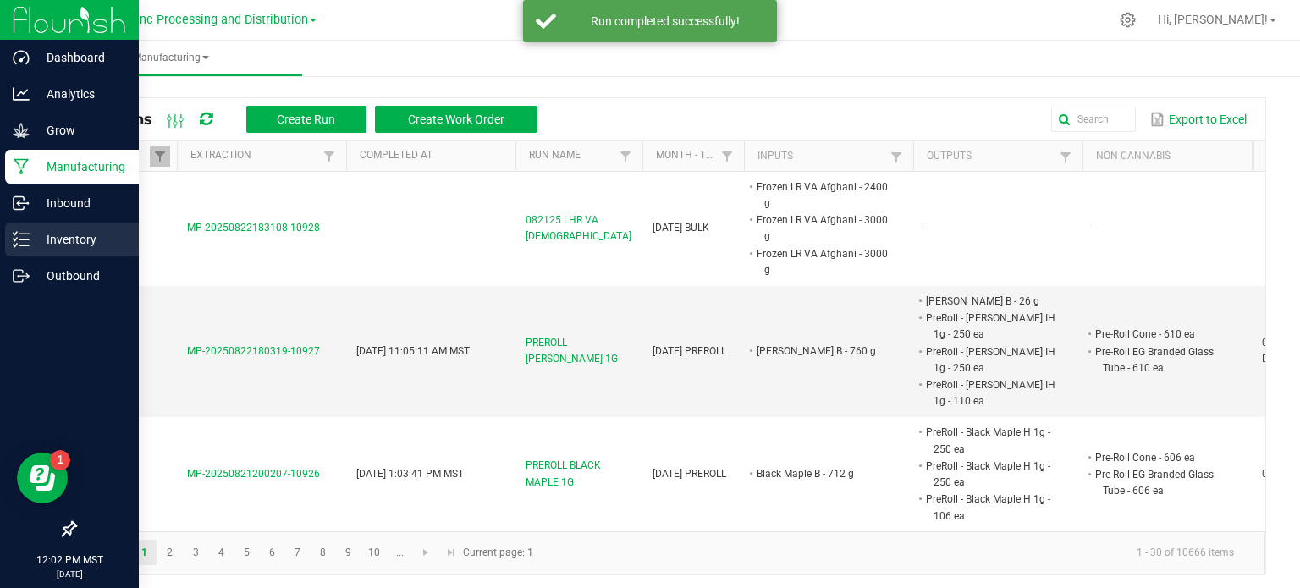
drag, startPoint x: 31, startPoint y: 245, endPoint x: 40, endPoint y: 230, distance: 16.7
click at [31, 245] on p "Inventory" at bounding box center [81, 239] width 102 height 20
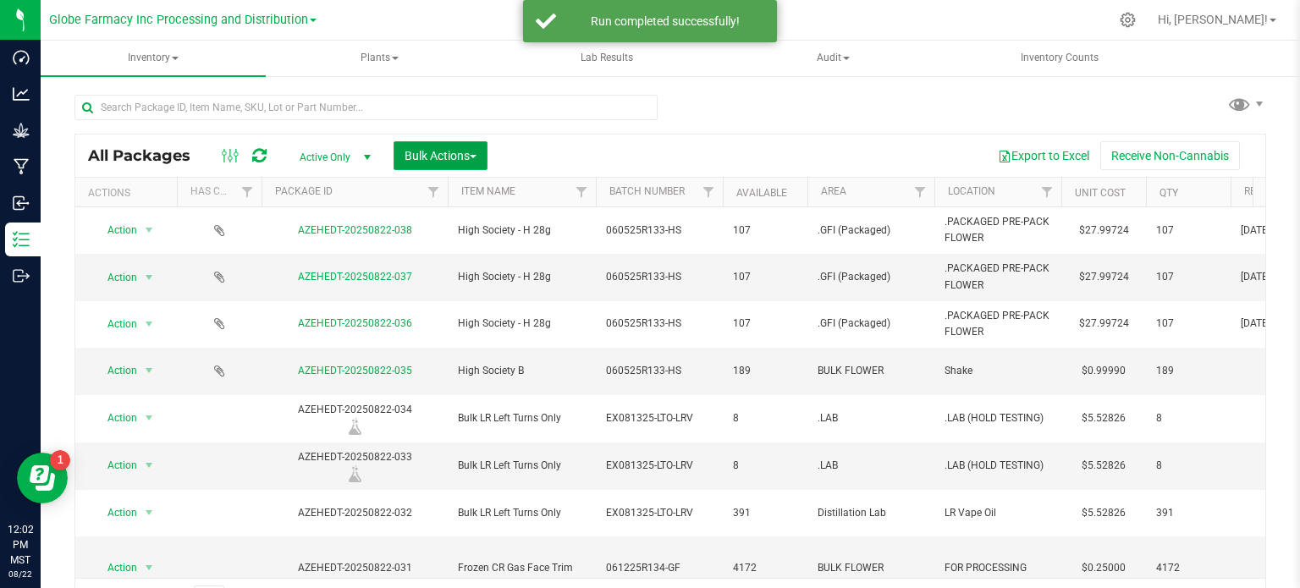
click at [427, 157] on span "Bulk Actions" at bounding box center [440, 156] width 72 height 14
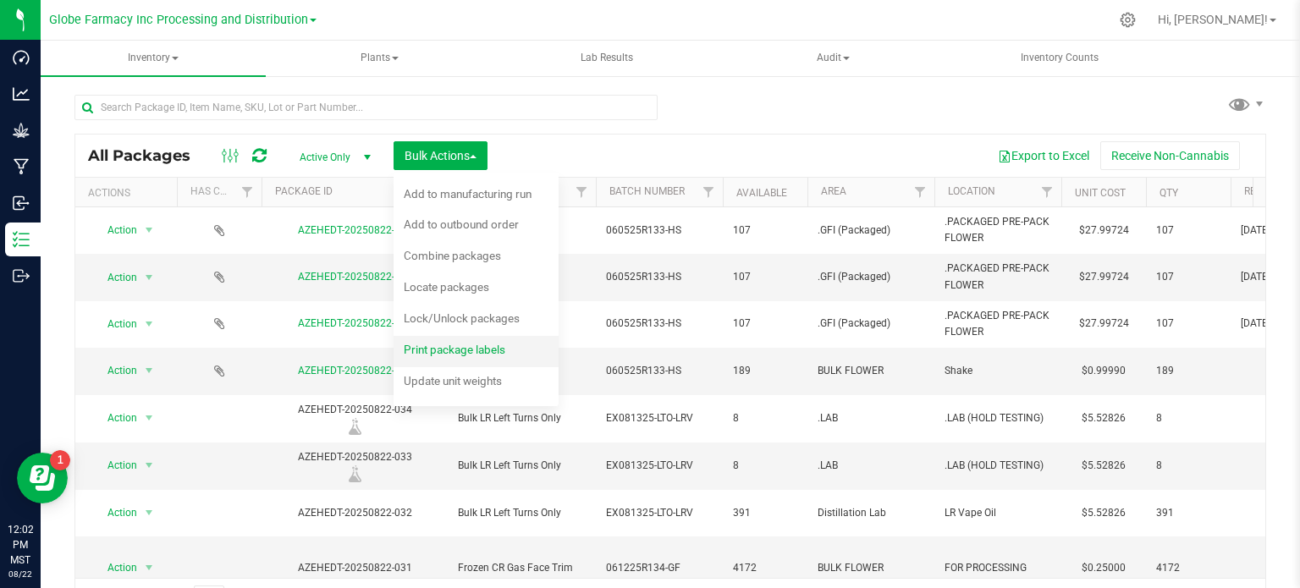
click at [435, 354] on span "Print package labels" at bounding box center [455, 350] width 102 height 14
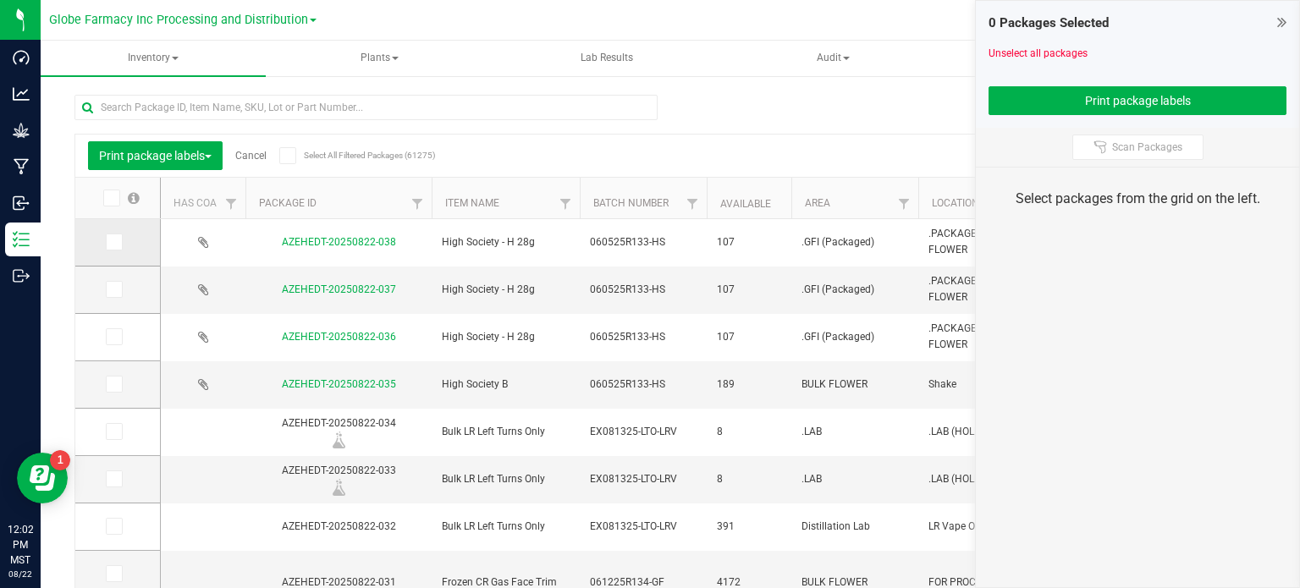
click at [110, 242] on icon at bounding box center [112, 242] width 11 height 0
click at [0, 0] on input "checkbox" at bounding box center [0, 0] width 0 height 0
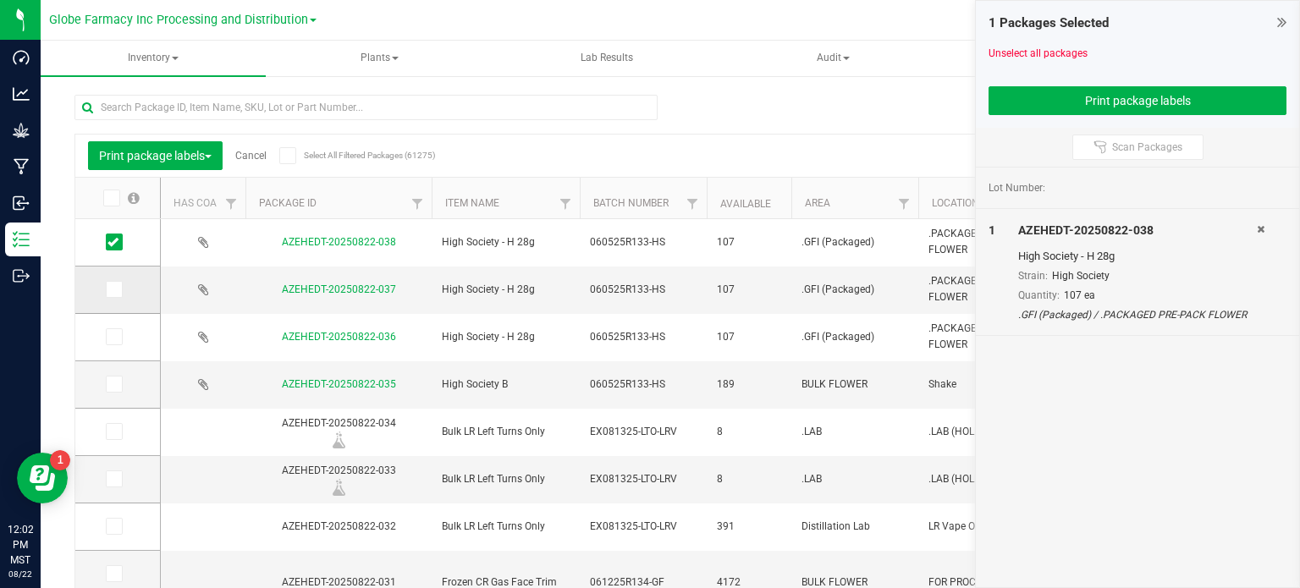
click at [114, 289] on icon at bounding box center [112, 289] width 11 height 0
click at [0, 0] on input "checkbox" at bounding box center [0, 0] width 0 height 0
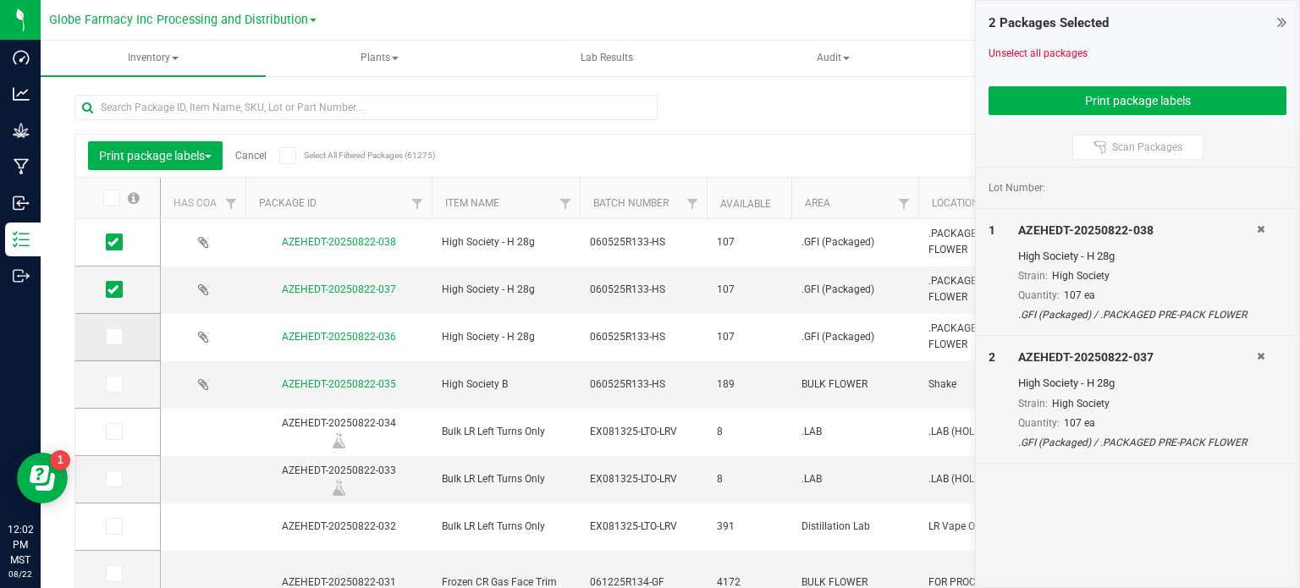
click at [114, 344] on td at bounding box center [117, 337] width 85 height 47
click at [112, 337] on icon at bounding box center [112, 337] width 11 height 0
click at [0, 0] on input "checkbox" at bounding box center [0, 0] width 0 height 0
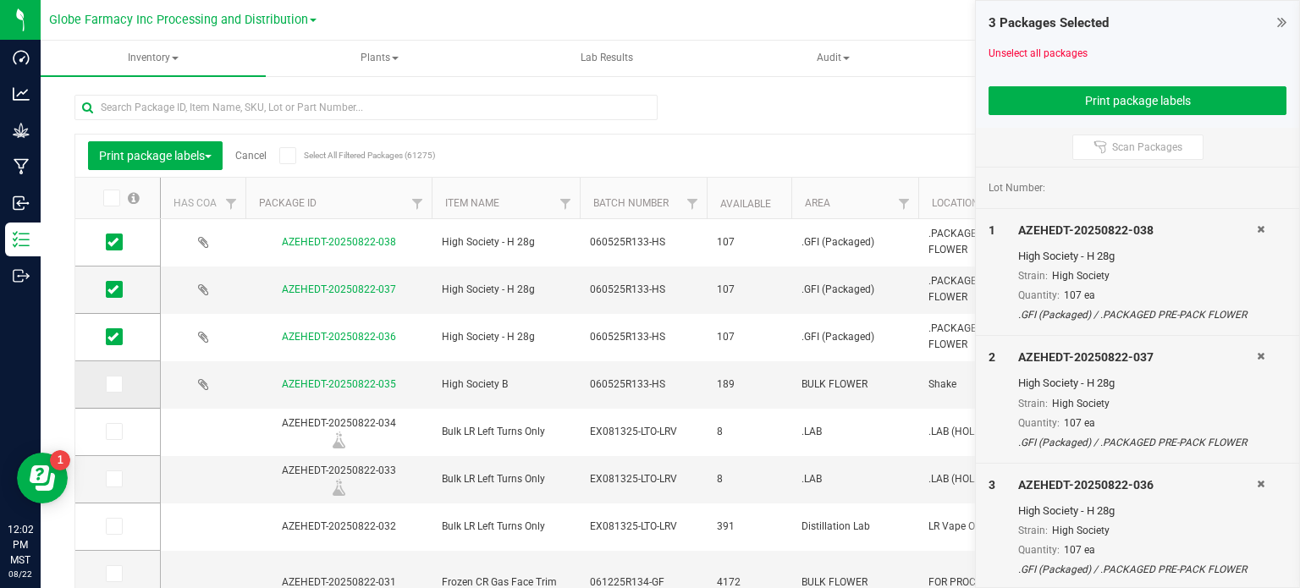
click at [113, 384] on icon at bounding box center [112, 384] width 11 height 0
click at [0, 0] on input "checkbox" at bounding box center [0, 0] width 0 height 0
click at [1018, 111] on button "Print package labels" at bounding box center [1137, 100] width 298 height 29
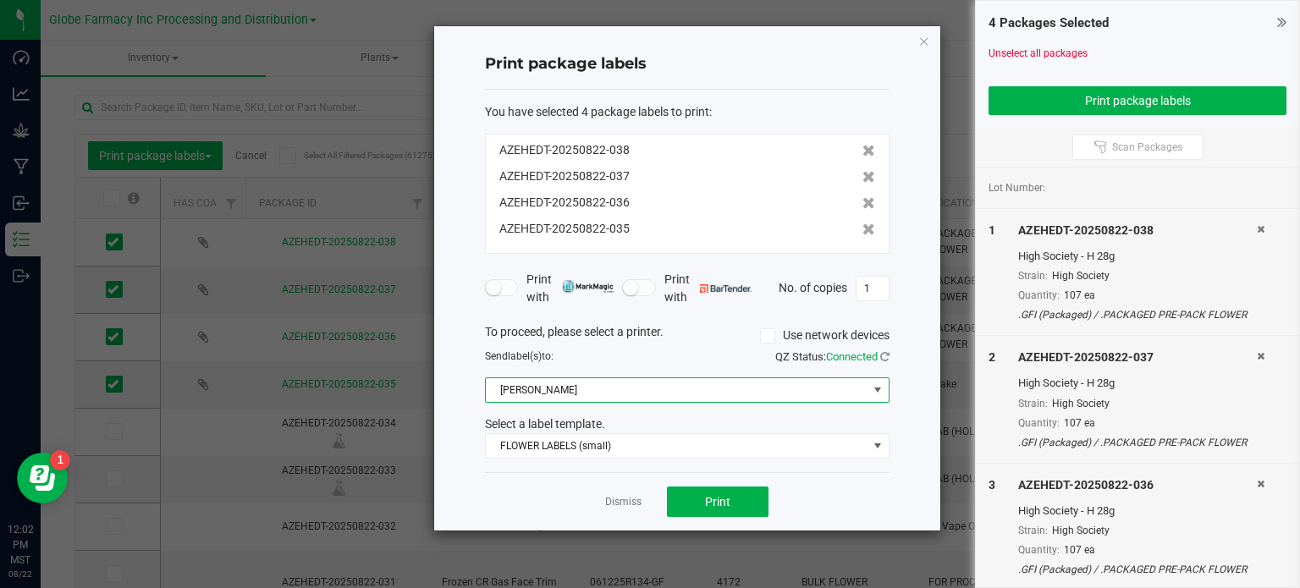
click at [653, 394] on span "[PERSON_NAME]" at bounding box center [677, 390] width 382 height 24
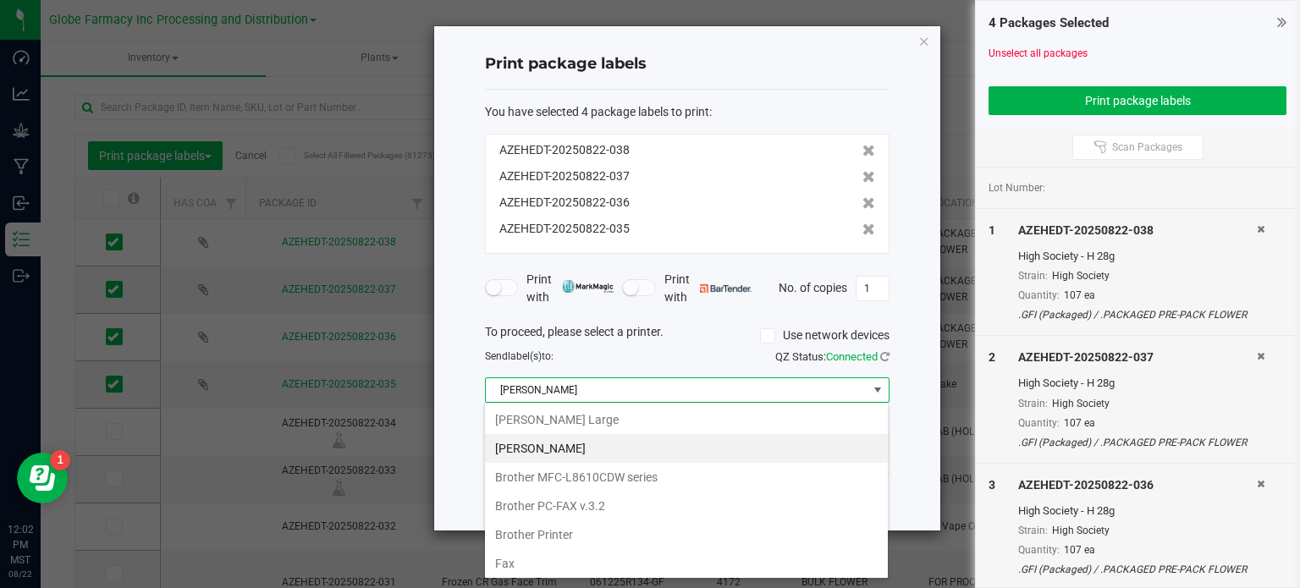
scroll to position [25, 404]
click at [650, 415] on Large "[PERSON_NAME] Large" at bounding box center [686, 419] width 403 height 29
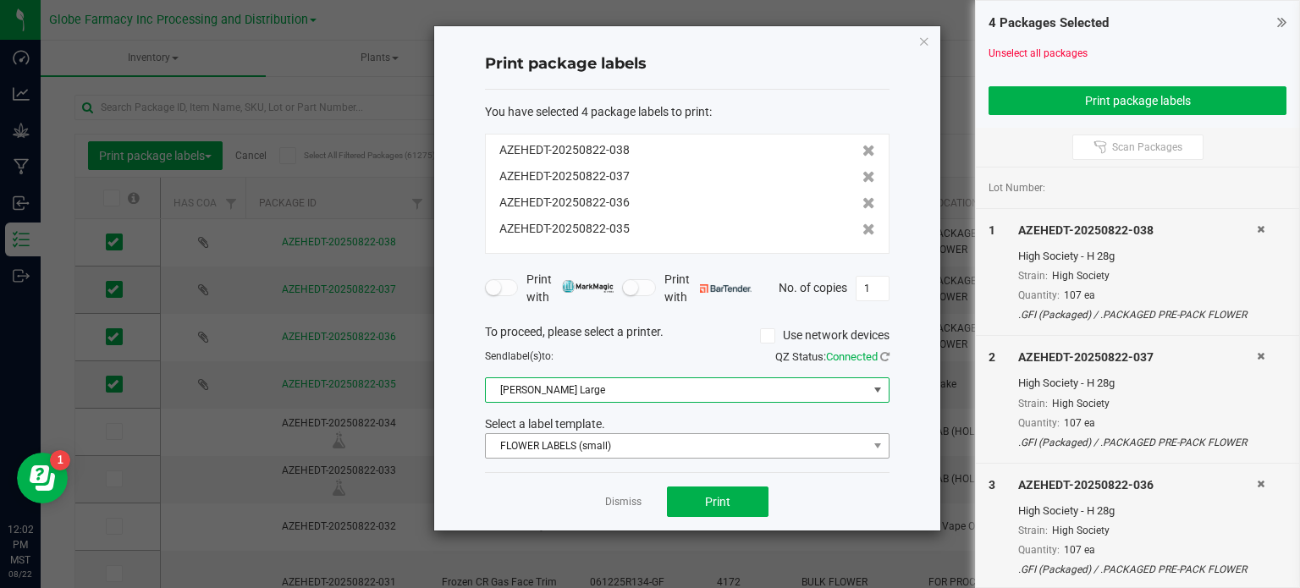
click at [641, 430] on div "Select a label template." at bounding box center [687, 424] width 430 height 18
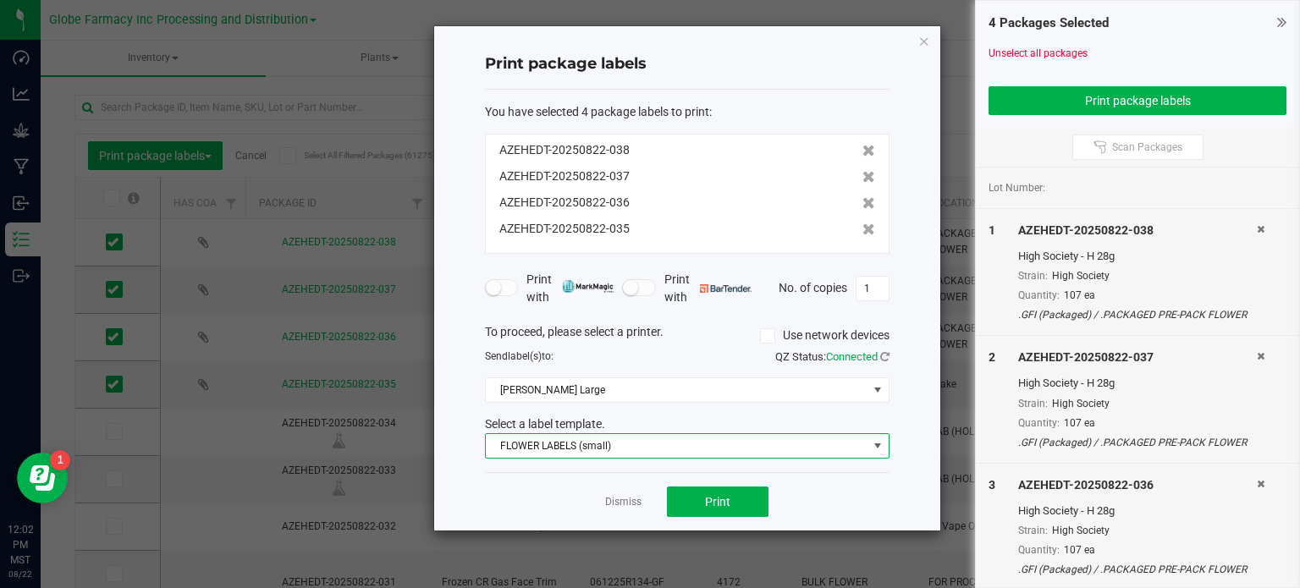
click at [635, 445] on span "FLOWER LABELS (small)" at bounding box center [677, 446] width 382 height 24
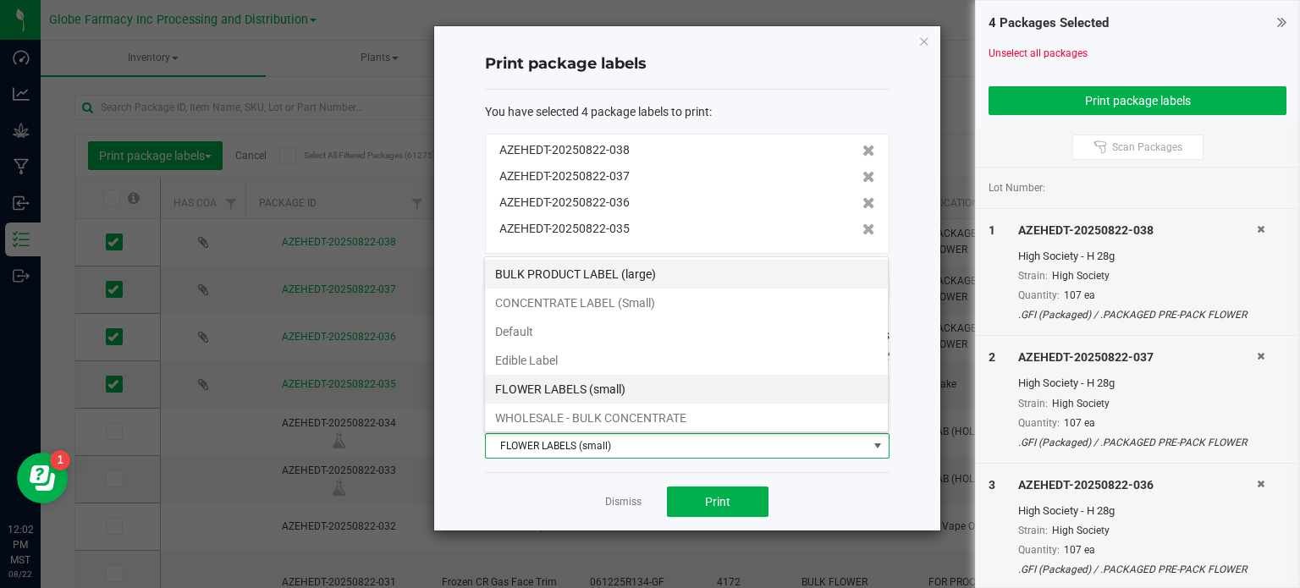
click at [620, 276] on li "BULK PRODUCT LABEL (large)" at bounding box center [686, 274] width 403 height 29
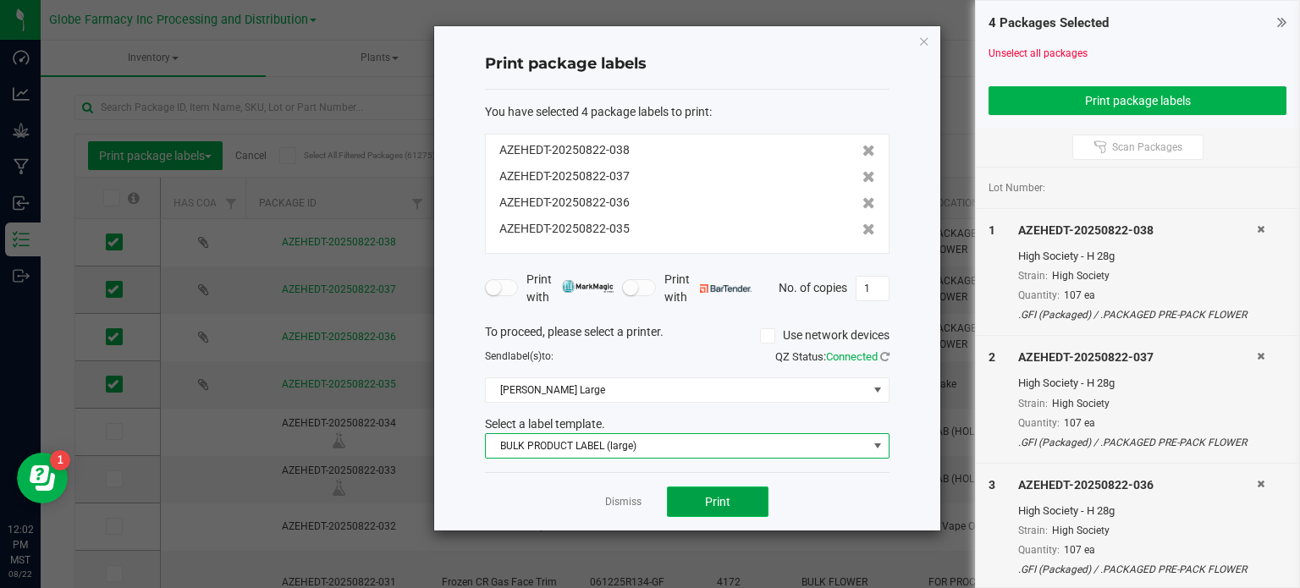
click at [725, 506] on span "Print" at bounding box center [717, 502] width 25 height 14
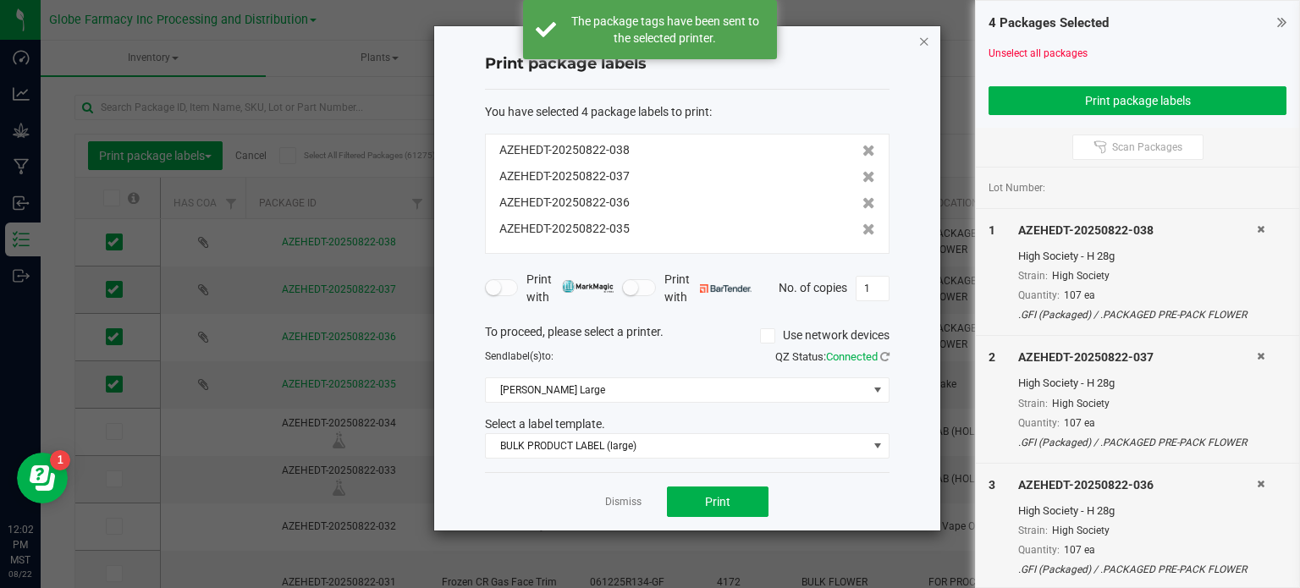
click at [925, 43] on icon "button" at bounding box center [924, 40] width 12 height 20
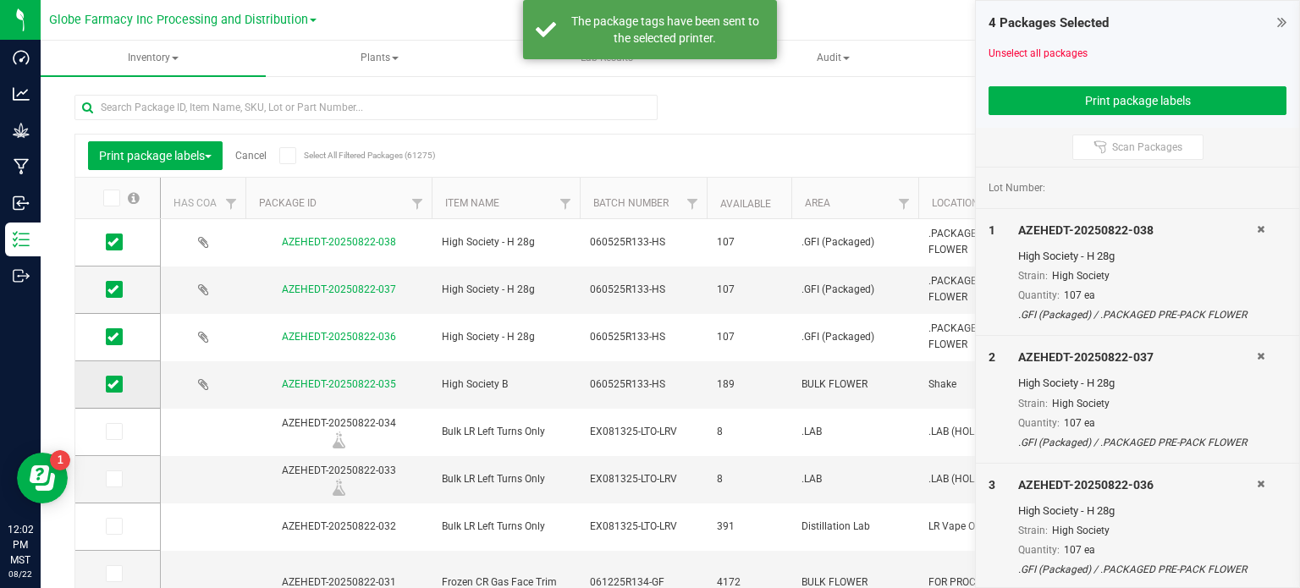
click at [109, 384] on icon at bounding box center [112, 384] width 11 height 0
click at [0, 0] on input "checkbox" at bounding box center [0, 0] width 0 height 0
click at [1160, 94] on button "Print package labels" at bounding box center [1137, 100] width 298 height 29
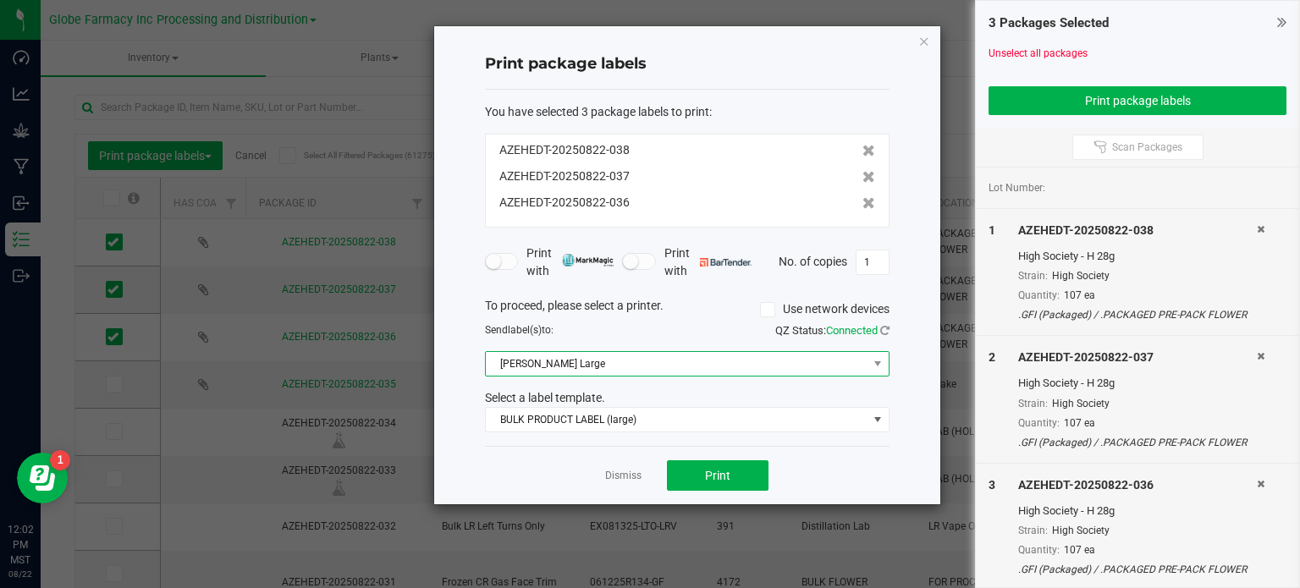
click at [582, 360] on span "[PERSON_NAME] Large" at bounding box center [677, 364] width 382 height 24
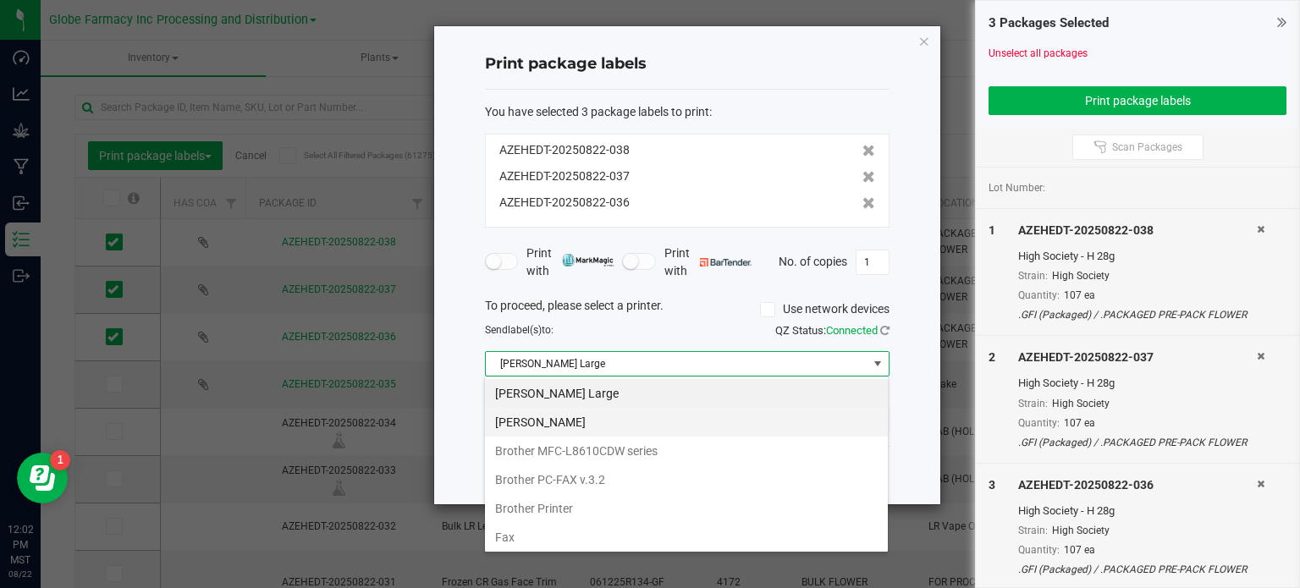
click at [580, 425] on Small "[PERSON_NAME]" at bounding box center [686, 422] width 403 height 29
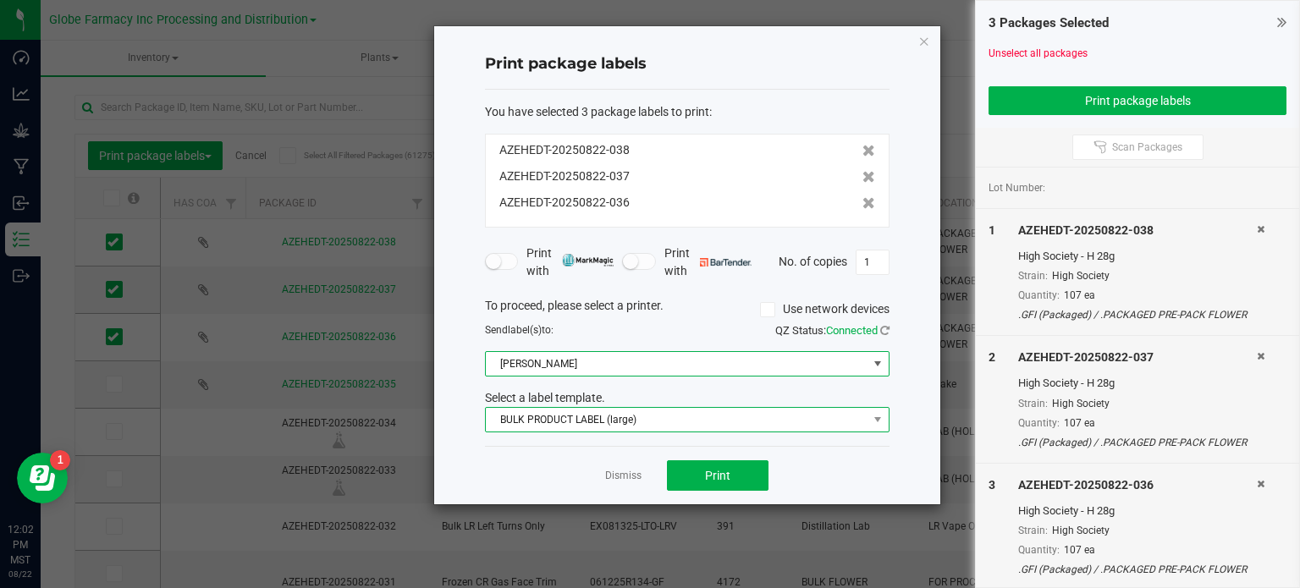
click at [580, 411] on span "BULK PRODUCT LABEL (large)" at bounding box center [677, 420] width 382 height 24
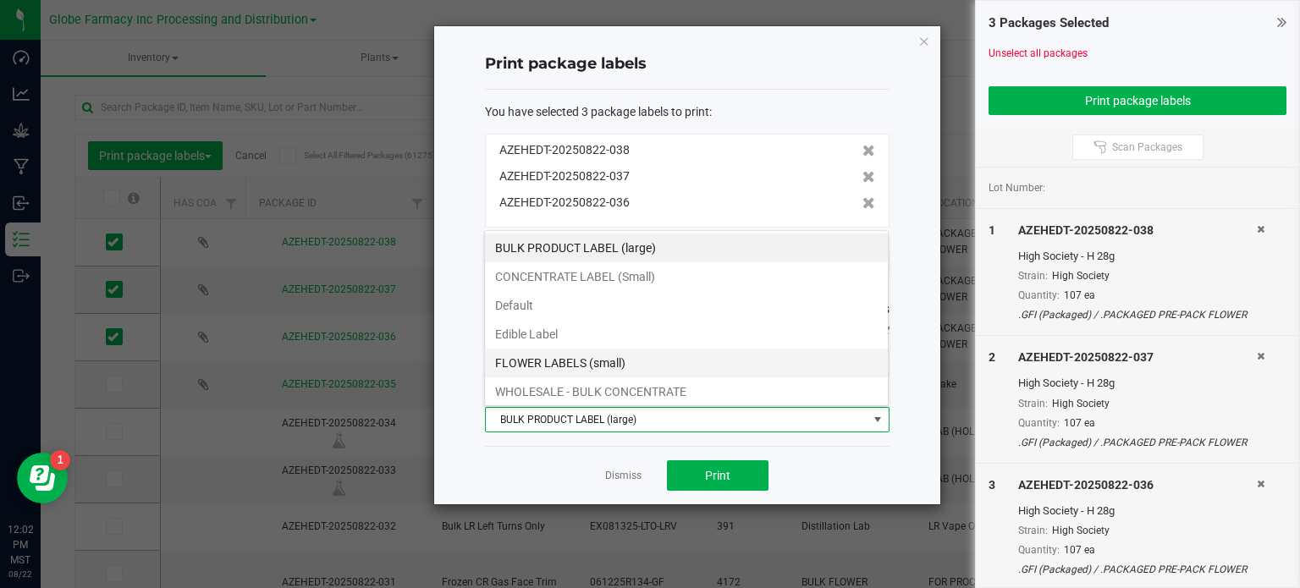
click at [599, 363] on li "FLOWER LABELS (small)" at bounding box center [686, 363] width 403 height 29
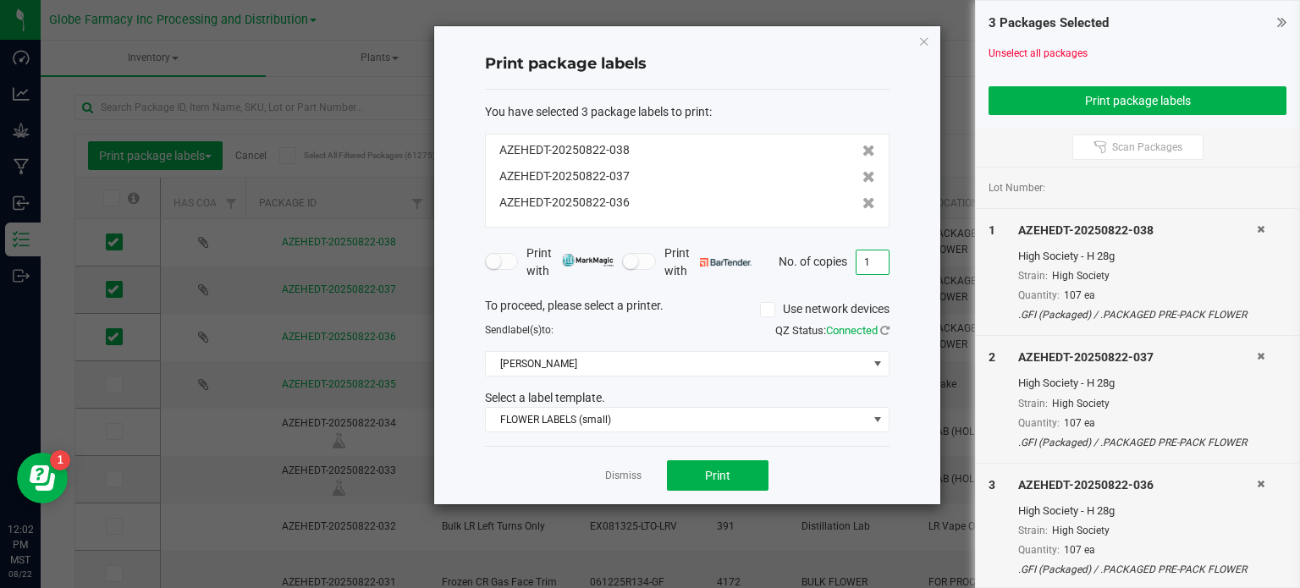
click at [878, 262] on input "1" at bounding box center [872, 262] width 32 height 24
type input "107"
click at [726, 473] on span "Print" at bounding box center [717, 476] width 25 height 14
click at [925, 41] on icon "button" at bounding box center [924, 40] width 12 height 20
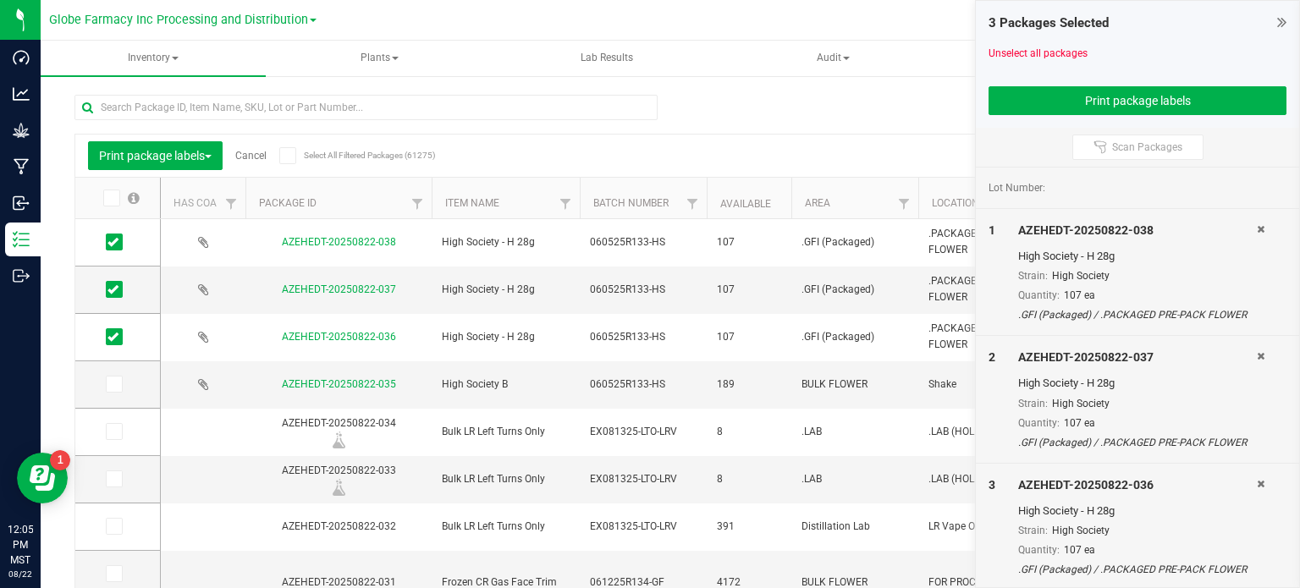
click at [254, 161] on link "Cancel" at bounding box center [250, 156] width 31 height 12
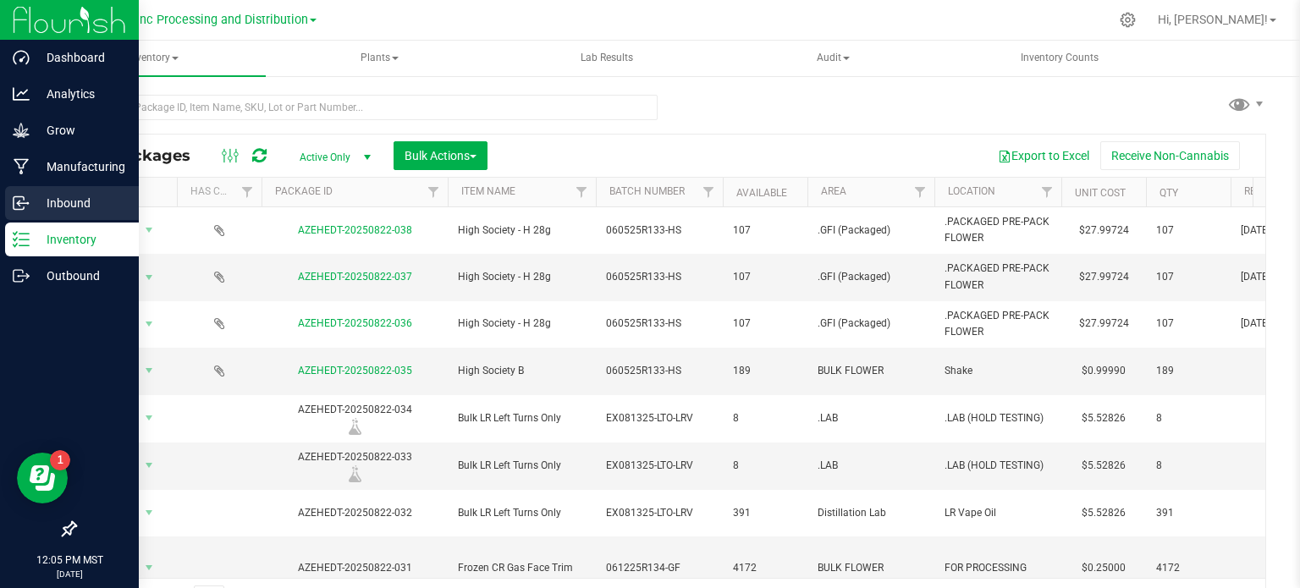
click at [24, 202] on icon at bounding box center [21, 203] width 17 height 17
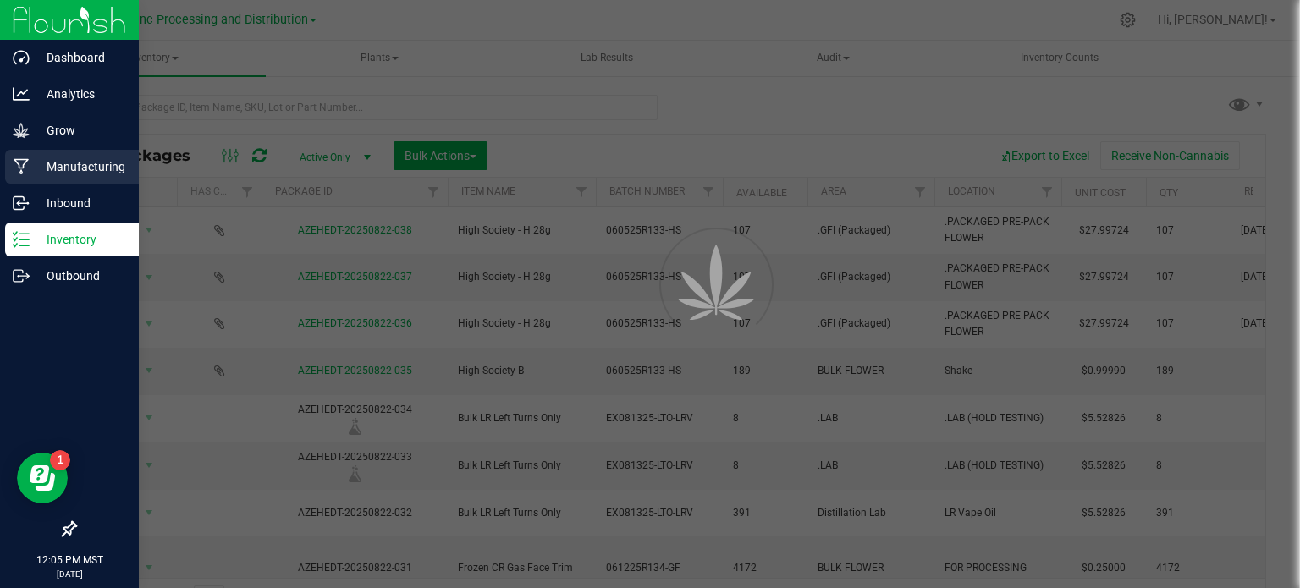
click at [44, 179] on div "Manufacturing" at bounding box center [72, 167] width 134 height 34
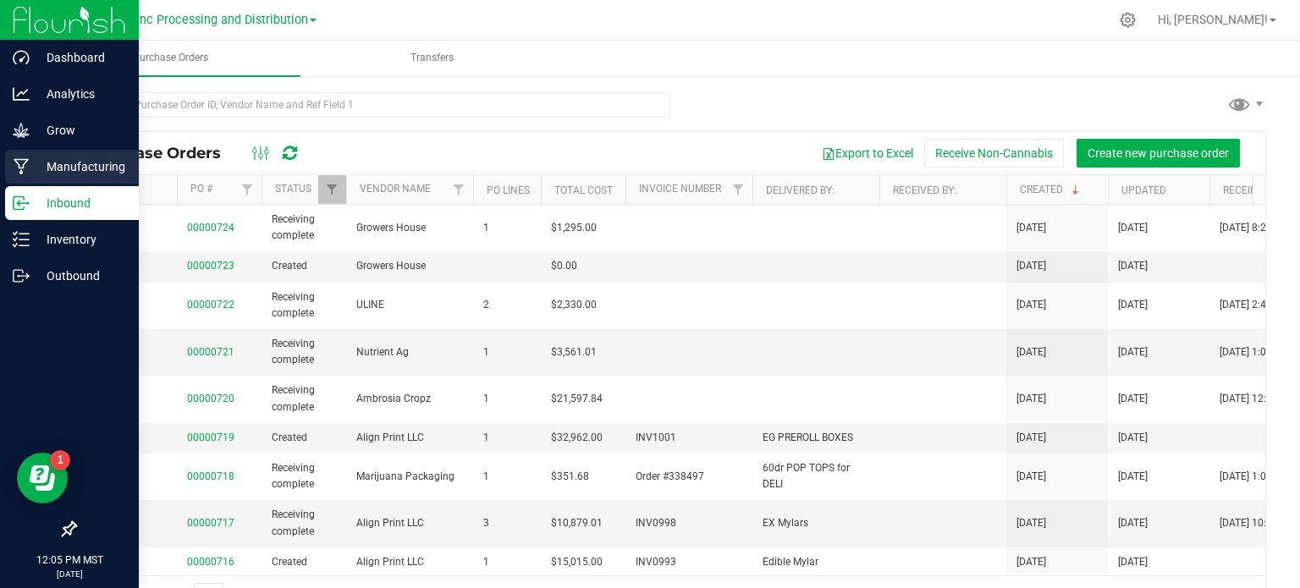
click at [61, 175] on p "Manufacturing" at bounding box center [81, 167] width 102 height 20
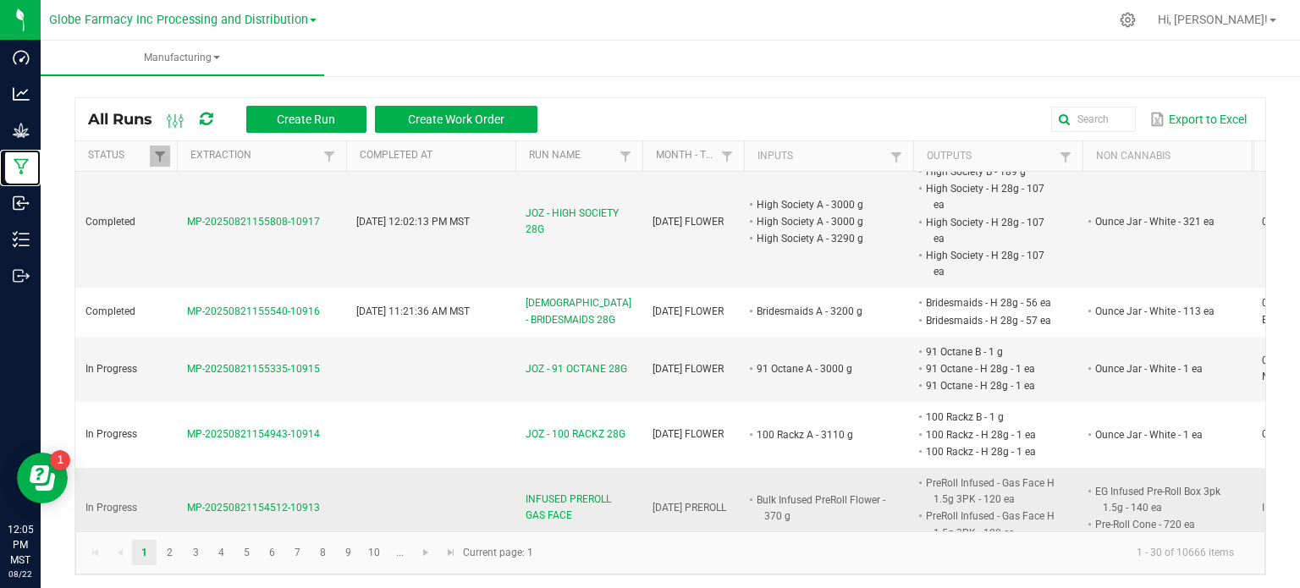
scroll to position [762, 0]
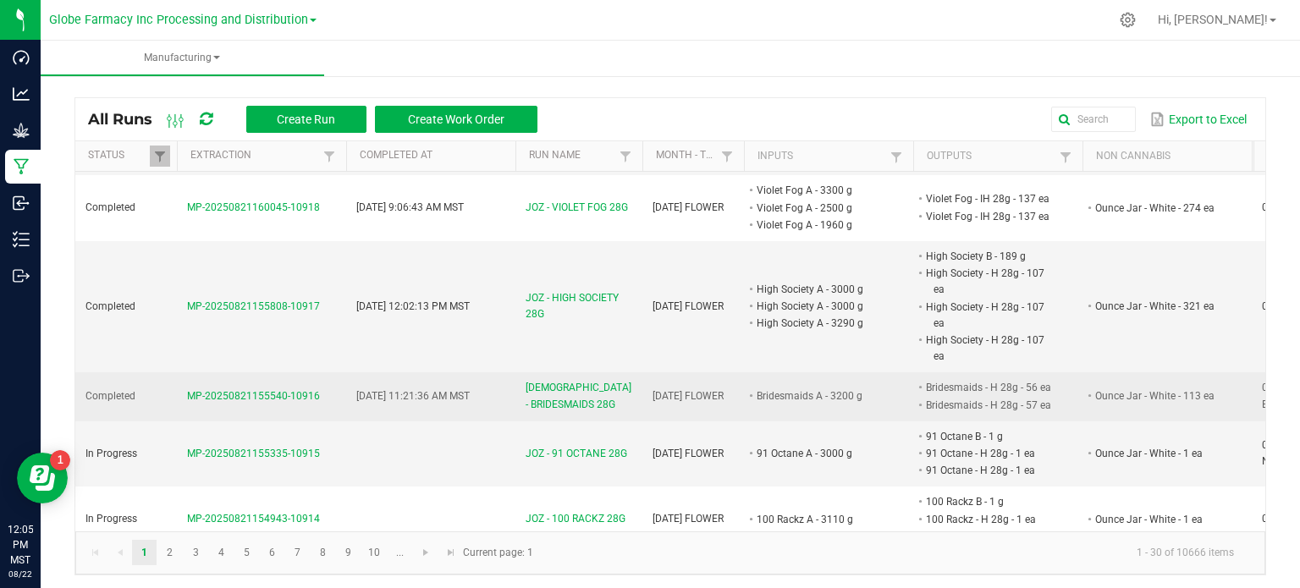
click at [444, 390] on span "[DATE] 11:21:36 AM MST" at bounding box center [412, 396] width 113 height 12
click at [538, 380] on span "[DEMOGRAPHIC_DATA] - BRIDESMAIDS 28G" at bounding box center [578, 396] width 107 height 32
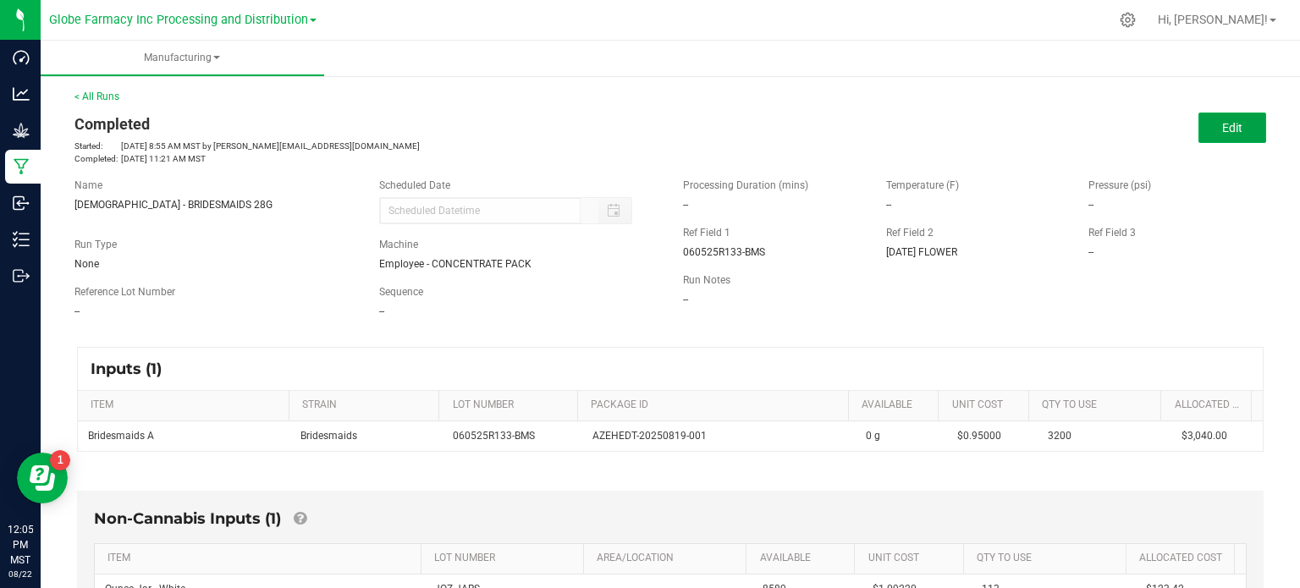
click at [1244, 131] on button "Edit" at bounding box center [1232, 128] width 68 height 30
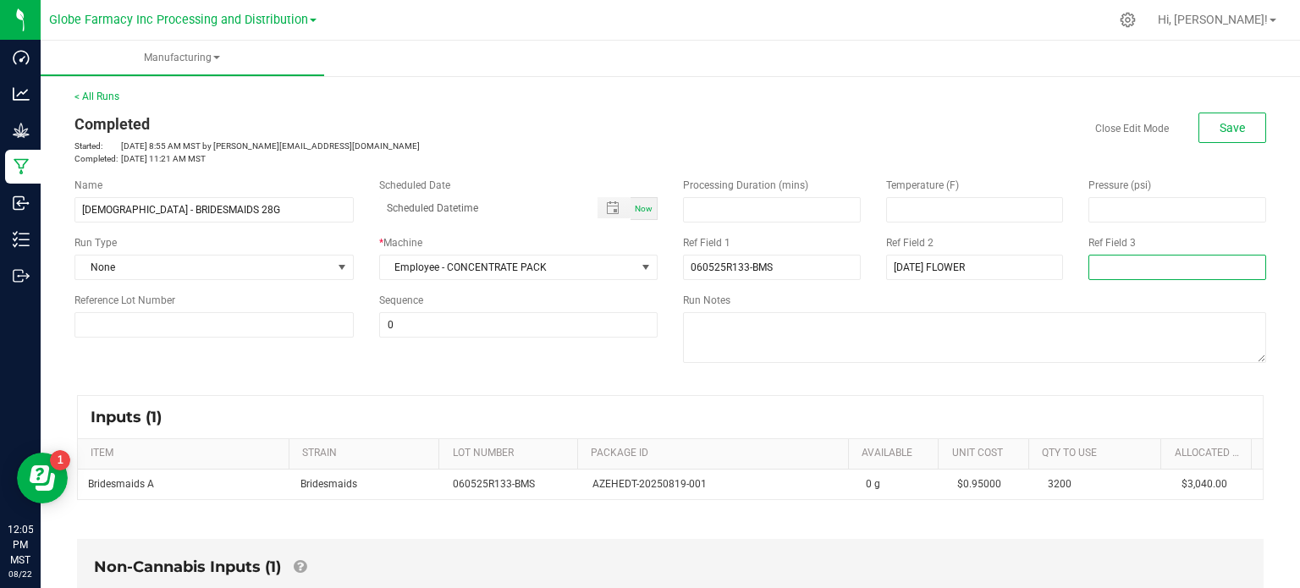
click at [1129, 272] on input at bounding box center [1177, 267] width 178 height 25
type input "[PERSON_NAME]"
click at [1219, 134] on span "Save" at bounding box center [1231, 128] width 25 height 14
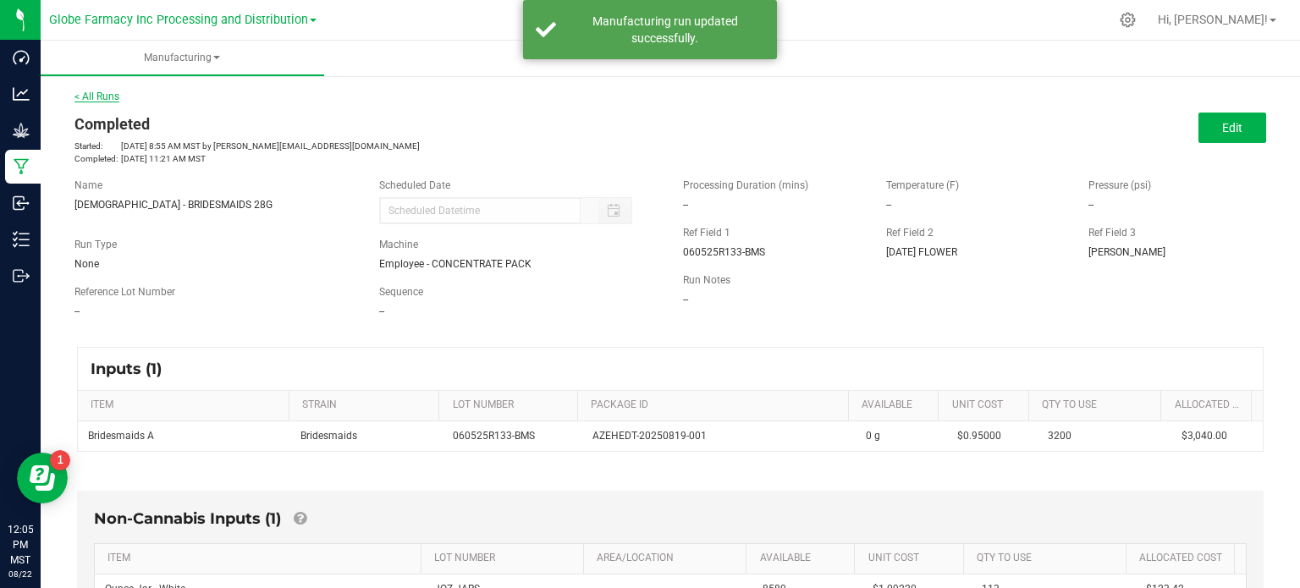
click at [113, 94] on link "< All Runs" at bounding box center [96, 97] width 45 height 12
